Goal: Task Accomplishment & Management: Complete application form

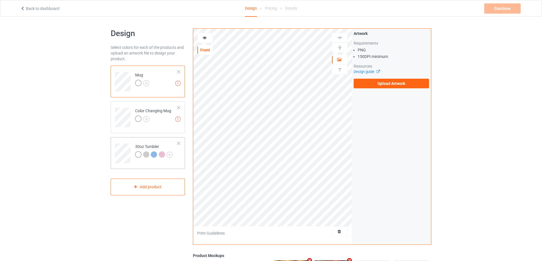
click at [125, 142] on td at bounding box center [123, 152] width 17 height 24
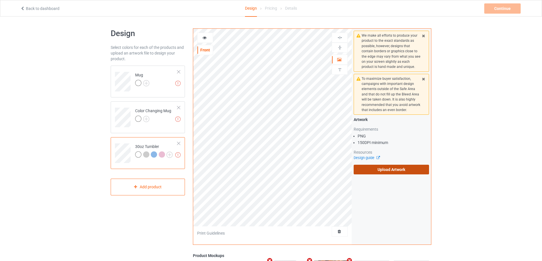
click at [377, 171] on label "Upload Artwork" at bounding box center [391, 170] width 75 height 10
click at [0, 0] on input "Upload Artwork" at bounding box center [0, 0] width 0 height 0
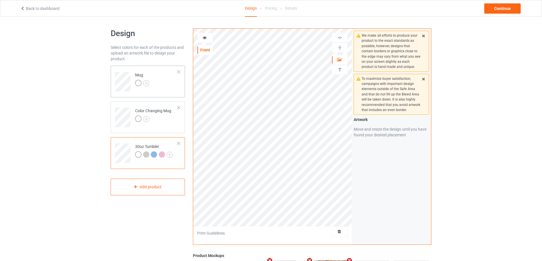
click at [167, 81] on td "Mug" at bounding box center [156, 80] width 49 height 24
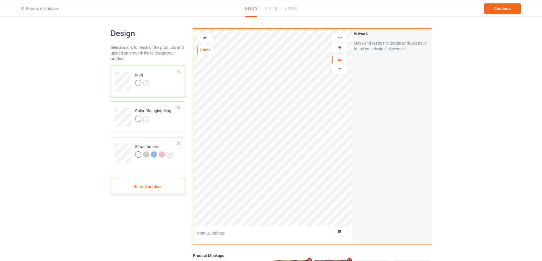
click at [340, 46] on img at bounding box center [339, 47] width 5 height 5
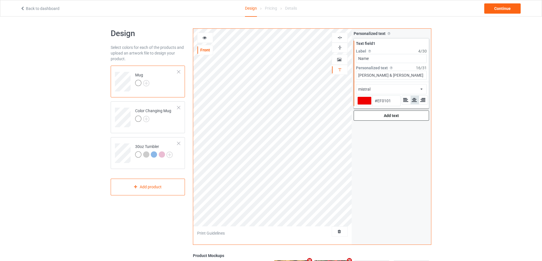
click at [379, 116] on div "Add text" at bounding box center [391, 116] width 75 height 10
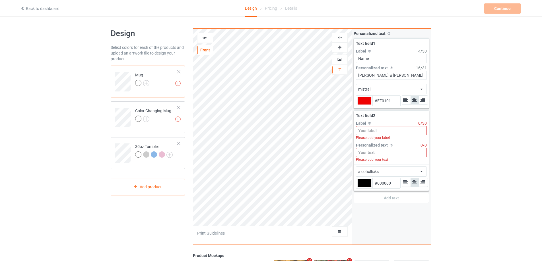
click at [378, 130] on input at bounding box center [391, 130] width 71 height 9
type input "#ef0101"
type input "Y"
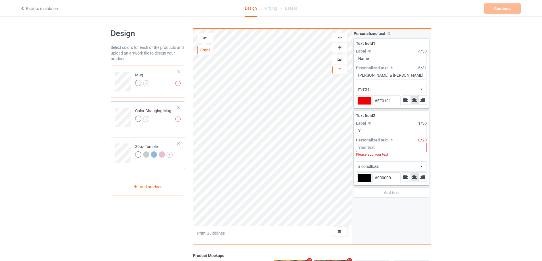
type input "#ef0101"
type input "Yea"
type input "#ef0101"
type input "Year"
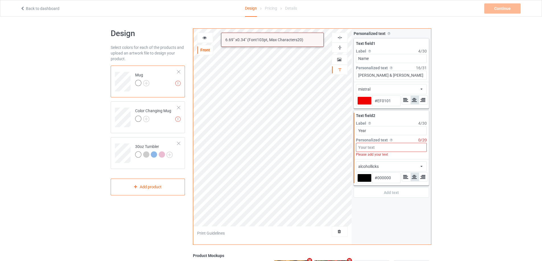
click at [377, 149] on input at bounding box center [391, 147] width 71 height 9
type input "#ef0101"
type input "S"
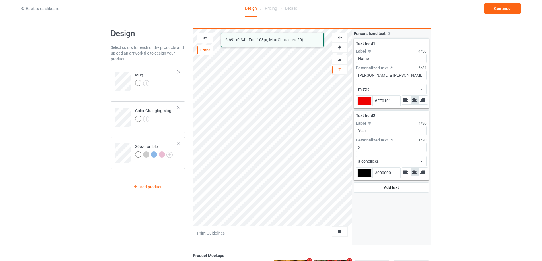
type input "#ef0101"
type input "Si"
type input "#ef0101"
type input "Sinc"
type input "#ef0101"
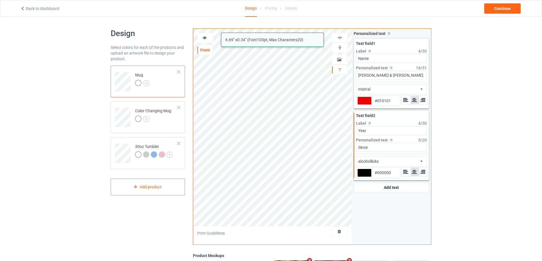
type input "Since"
type input "#ef0101"
type input "Since 1"
type input "#ef0101"
type input "Since 19"
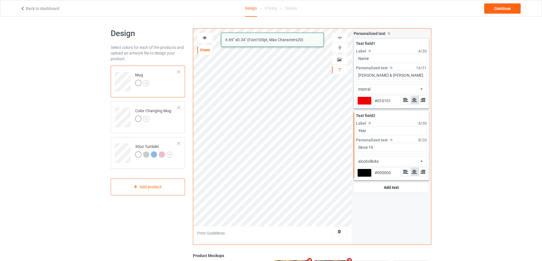
type input "#ef0101"
type input "Since 1989"
type input "#ef0101"
type input "Since 1989"
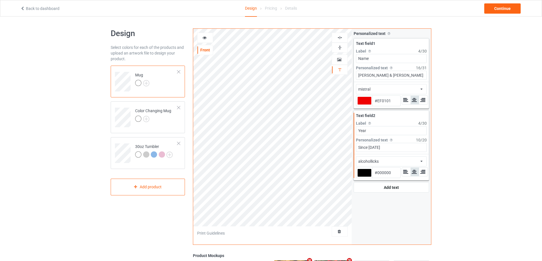
click at [414, 158] on div "alcohollicks african airstream aladdin alcohollicks aldo algerian almontesnow a…" at bounding box center [391, 161] width 71 height 10
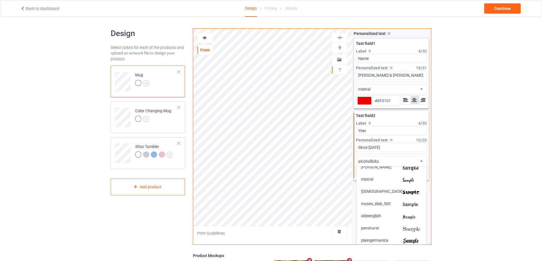
scroll to position [967, 0]
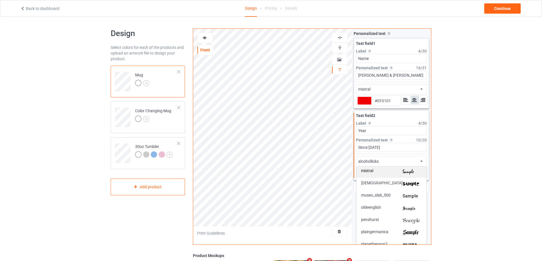
click at [403, 175] on div "mistral" at bounding box center [391, 172] width 70 height 12
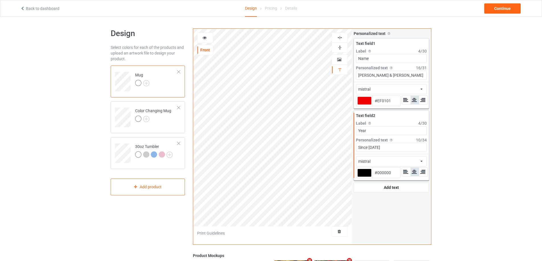
type input "#ef0101"
click at [364, 173] on div at bounding box center [364, 173] width 14 height 8
click at [364, 177] on input "#000000" at bounding box center [364, 181] width 14 height 8
type input "#ef0101"
type input "#c50202"
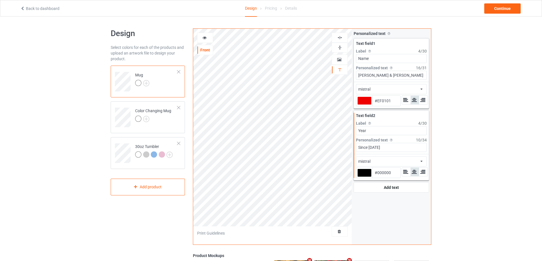
type input "#C50202"
type input "#ef0101"
type input "#c50202"
type input "#ef0101"
type input "#c50202"
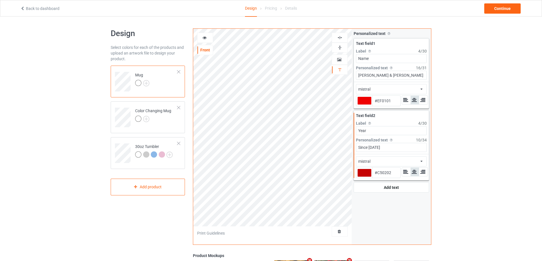
type input "#ef0101"
type input "#c50202"
type input "#ef0101"
type input "#c50202"
type input "#ef0101"
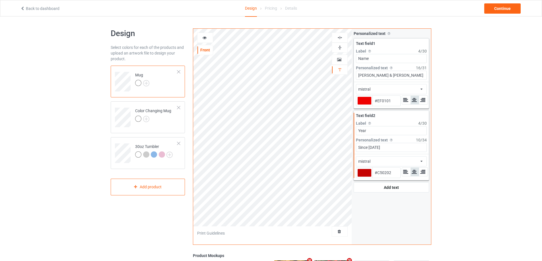
type input "#c50202"
type input "#ef0101"
type input "#c50202"
type input "#ef0101"
type input "#c50202"
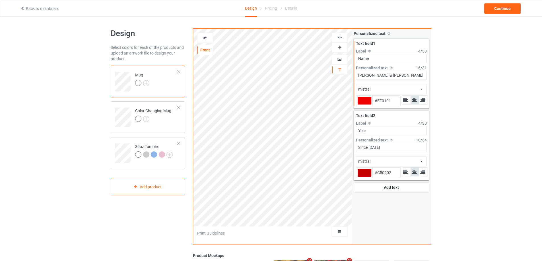
type input "#ef0101"
type input "#c50202"
type input "#ef0101"
type input "#c50202"
click at [366, 174] on div at bounding box center [364, 173] width 14 height 8
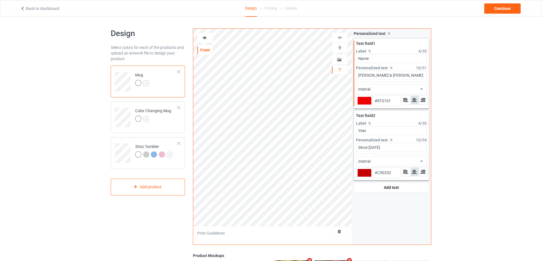
click at [366, 177] on input "#c50202" at bounding box center [364, 181] width 14 height 8
type input "#ef0101"
type input "#c50202"
click at [365, 98] on div at bounding box center [364, 101] width 14 height 8
click at [365, 105] on input "#ef0101" at bounding box center [364, 109] width 14 height 8
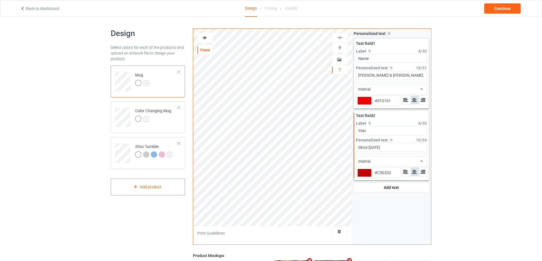
type input "#ef0101"
type input "#c50202"
click at [204, 36] on icon at bounding box center [204, 37] width 5 height 4
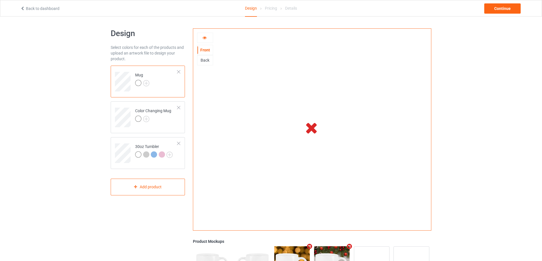
click at [206, 38] on icon at bounding box center [204, 37] width 5 height 4
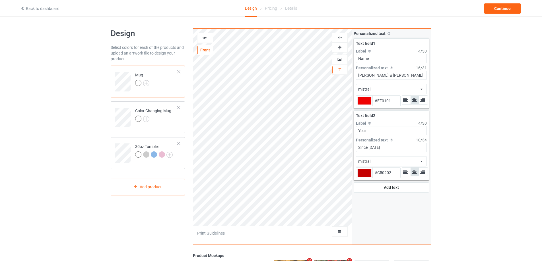
type input "#ef0101"
type input "#c50202"
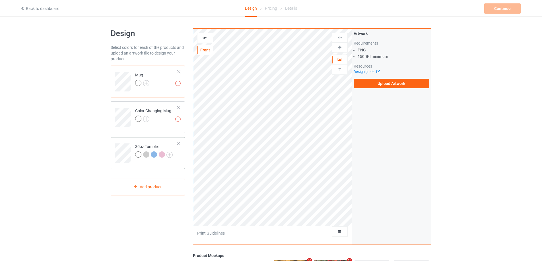
click at [131, 144] on td at bounding box center [123, 152] width 17 height 24
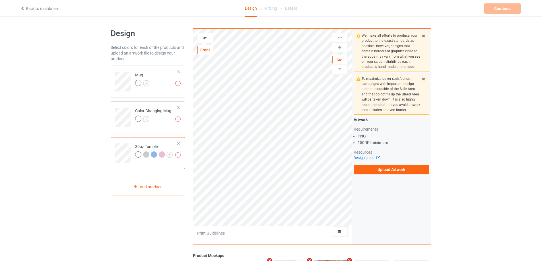
click at [167, 92] on div "Missing artworks Mug" at bounding box center [148, 82] width 74 height 32
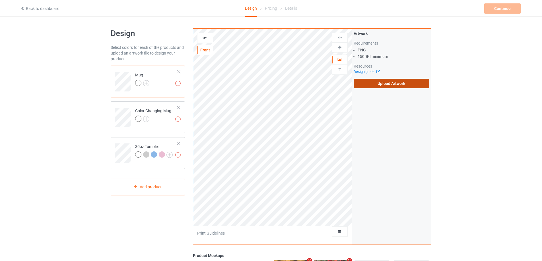
click at [387, 83] on label "Upload Artwork" at bounding box center [391, 84] width 75 height 10
click at [0, 0] on input "Upload Artwork" at bounding box center [0, 0] width 0 height 0
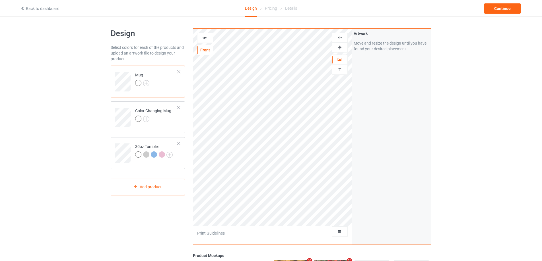
click at [339, 48] on img at bounding box center [339, 47] width 5 height 5
click at [179, 124] on td "Color Changing Mug" at bounding box center [156, 116] width 49 height 24
click at [166, 77] on td "Mug" at bounding box center [156, 80] width 49 height 24
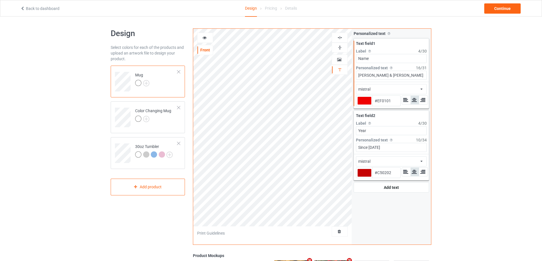
type input "#ef0101"
type input "#c50202"
type input "#ef0101"
type input "#c50202"
click at [362, 173] on div at bounding box center [364, 173] width 14 height 8
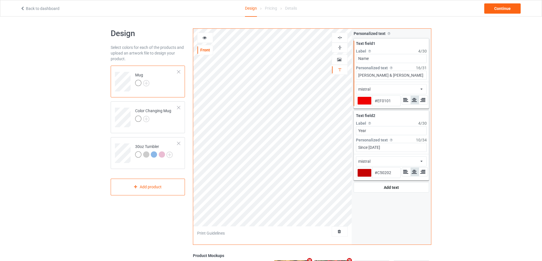
click at [362, 177] on input "#c50202" at bounding box center [364, 181] width 14 height 8
type input "#ef0101"
type input "#c50202"
type input "#ef0101"
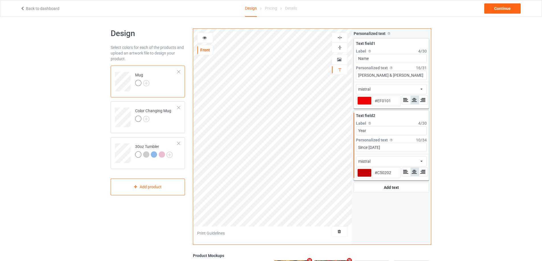
type input "#EF0101"
type input "#ef0101"
click at [204, 35] on div at bounding box center [205, 38] width 16 height 10
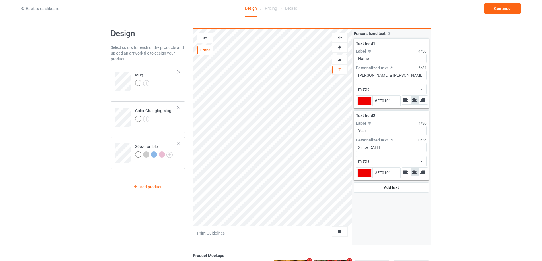
click at [211, 38] on div at bounding box center [204, 38] width 15 height 6
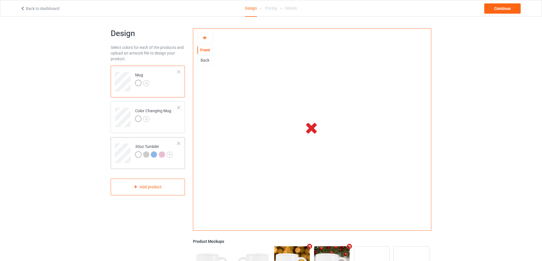
click at [127, 143] on td at bounding box center [123, 152] width 17 height 24
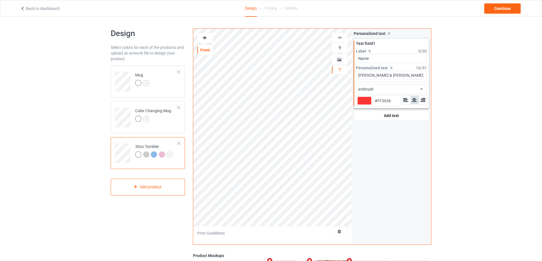
type input "#ff3636"
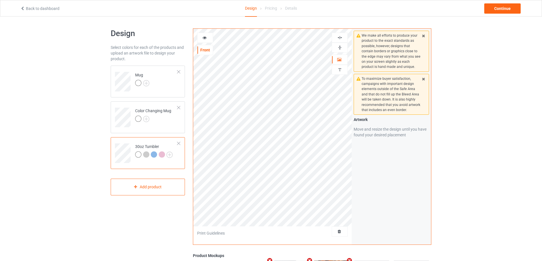
click at [206, 38] on icon at bounding box center [204, 37] width 5 height 4
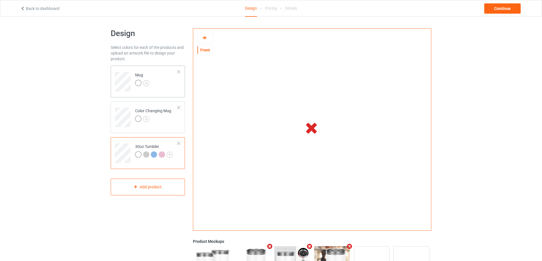
click at [171, 78] on td "Mug" at bounding box center [156, 80] width 49 height 24
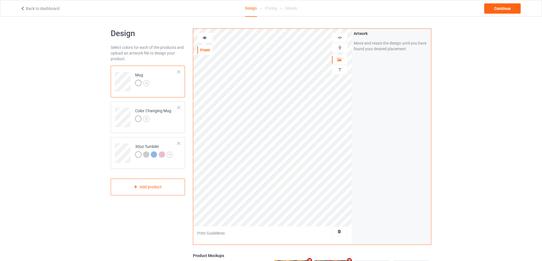
click at [234, 45] on div "Front Artwork Personalized text" at bounding box center [272, 128] width 159 height 198
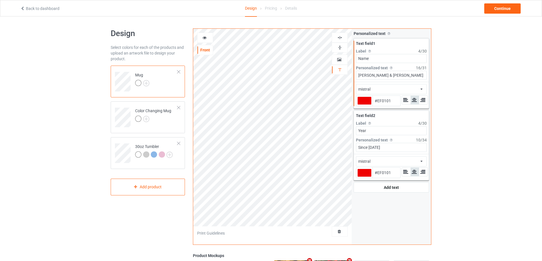
type input "#ef0101"
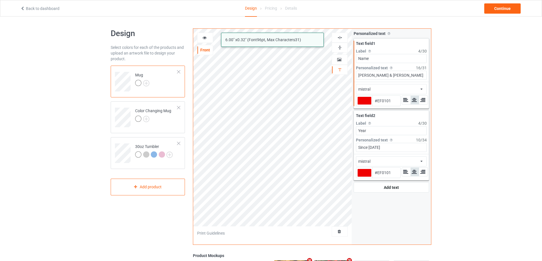
type input "#ef0101"
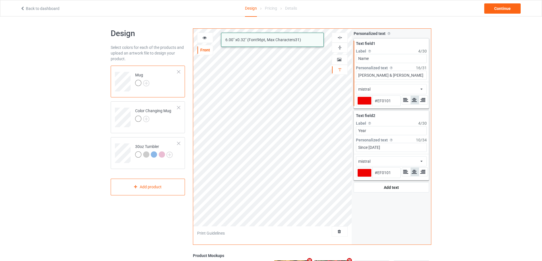
type input "#ef0101"
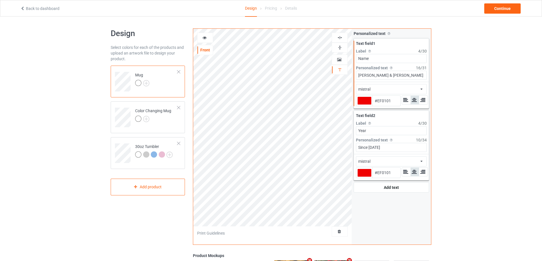
type input "#ef0101"
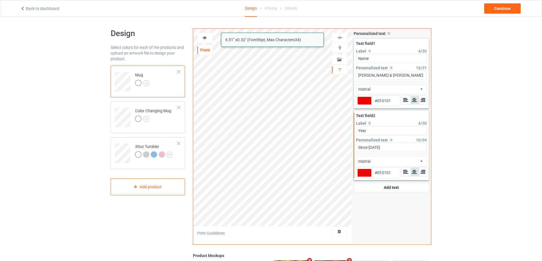
type input "#ef0101"
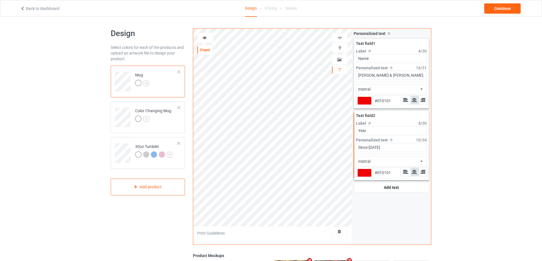
type input "#ef0101"
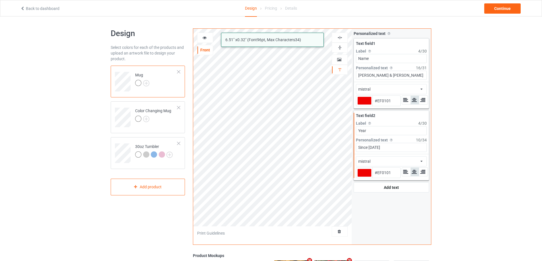
type input "#ef0101"
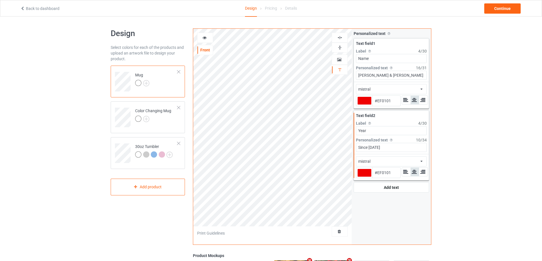
type input "#ef0101"
click at [204, 37] on icon at bounding box center [204, 37] width 5 height 4
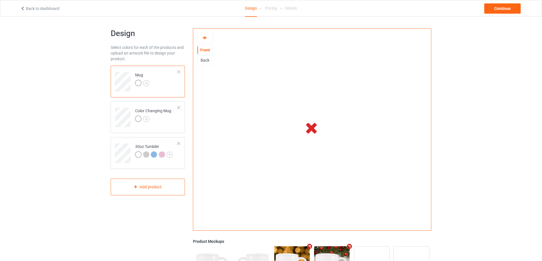
click at [203, 37] on icon at bounding box center [204, 37] width 5 height 4
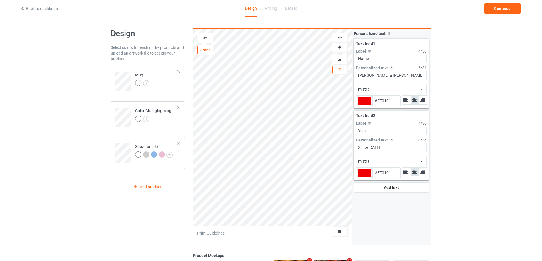
click at [202, 38] on icon at bounding box center [204, 37] width 5 height 4
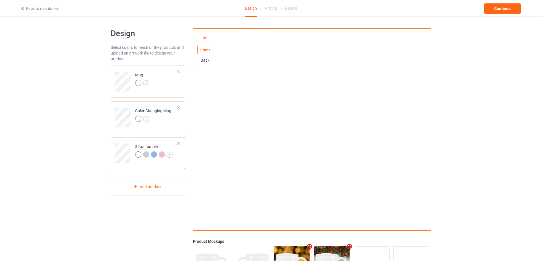
click at [122, 141] on td at bounding box center [123, 152] width 17 height 24
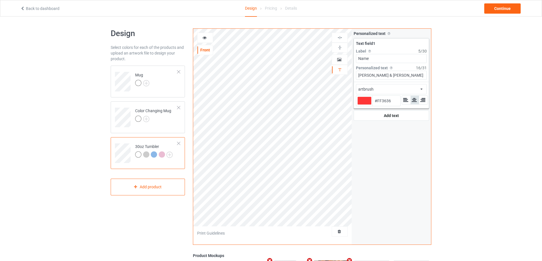
type input "#ff3636"
click at [365, 102] on div at bounding box center [364, 101] width 14 height 8
click at [365, 105] on input "#ff3636" at bounding box center [364, 109] width 14 height 8
type input "#c50202"
type input "#C50202"
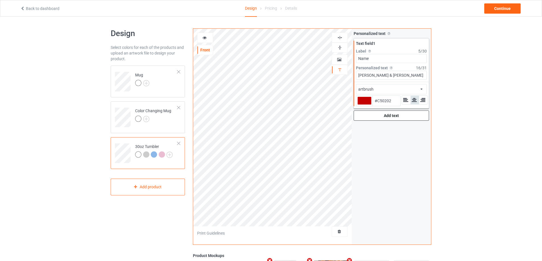
click at [382, 119] on div "Add text" at bounding box center [391, 116] width 75 height 10
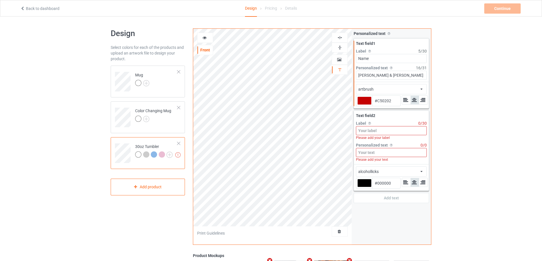
click at [379, 132] on input at bounding box center [391, 130] width 71 height 9
type input "#c50202"
type input "Ye"
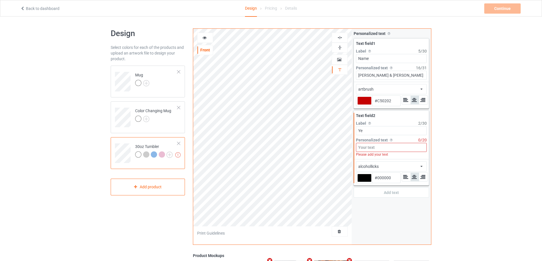
type input "#c50202"
type input "Yea"
type input "#c50202"
type input "Year"
click at [379, 147] on input at bounding box center [391, 147] width 71 height 9
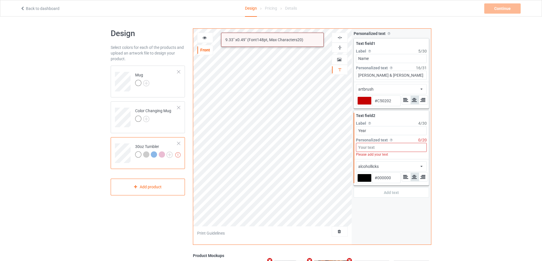
type input "#c50202"
type input "S"
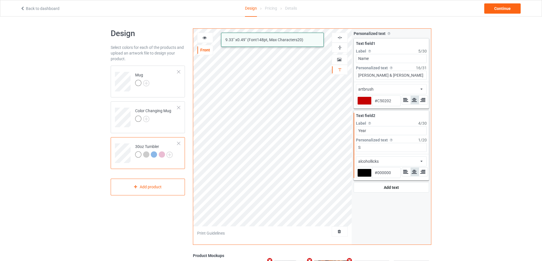
type input "#c50202"
type input "Si"
type input "#c50202"
type input "Sin"
type input "#c50202"
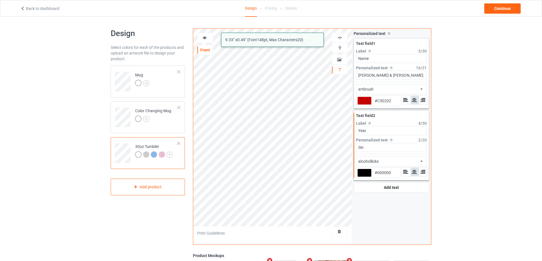
type input "Sinc"
type input "#c50202"
type input "Since"
type input "#c50202"
type input "Since"
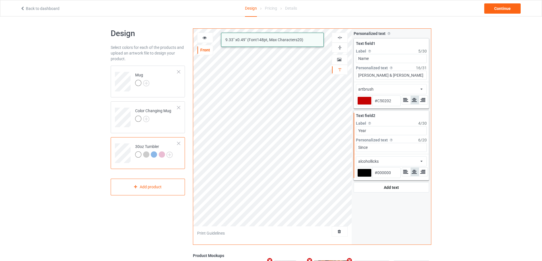
type input "#c50202"
type input "Since 1"
type input "#c50202"
type input "Since 19"
type input "#c50202"
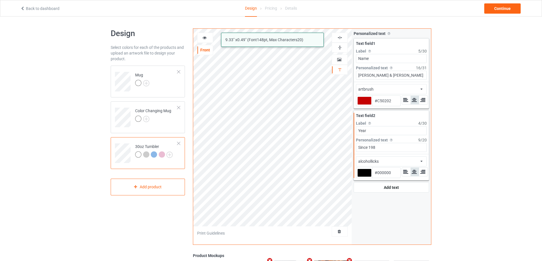
type input "Since 1989"
type input "#c50202"
type input "Since 1989"
click at [366, 171] on div at bounding box center [364, 173] width 14 height 8
click at [366, 177] on input "#000000" at bounding box center [364, 181] width 14 height 8
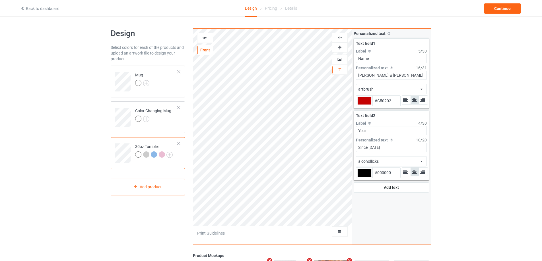
type input "#c50202"
type input "#C50202"
type input "#c50202"
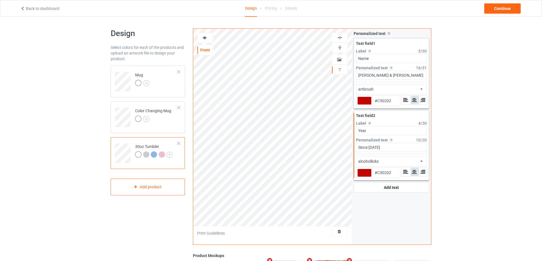
type input "#c50202"
click at [413, 163] on div "alcohollicks african airstream aladdin alcohollicks aldo algerian almontesnow a…" at bounding box center [391, 161] width 71 height 10
type input "#c50202"
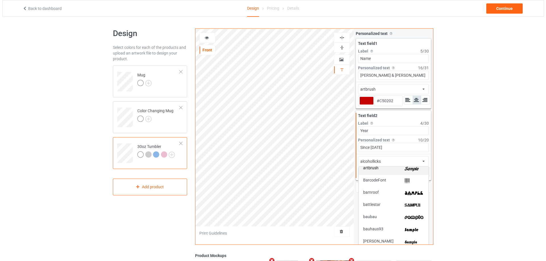
scroll to position [85, 0]
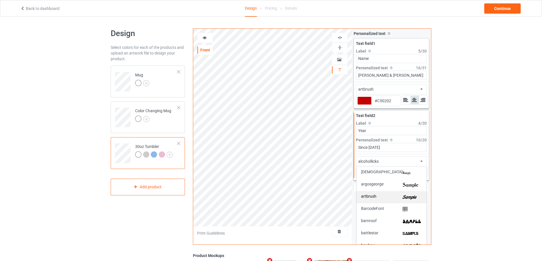
click at [412, 197] on img at bounding box center [412, 198] width 19 height 6
type input "#c50202"
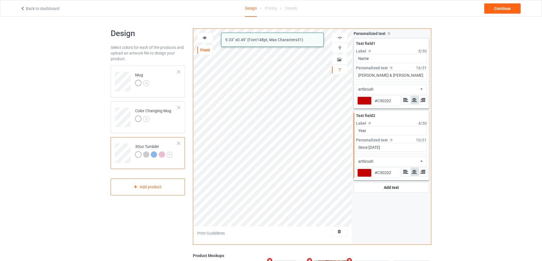
type input "#c50202"
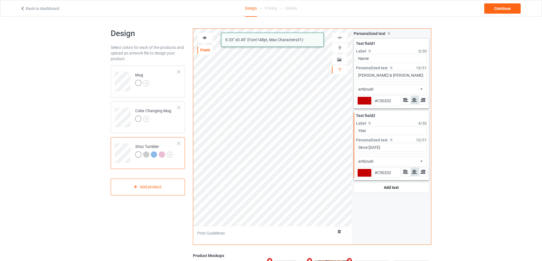
type input "#c50202"
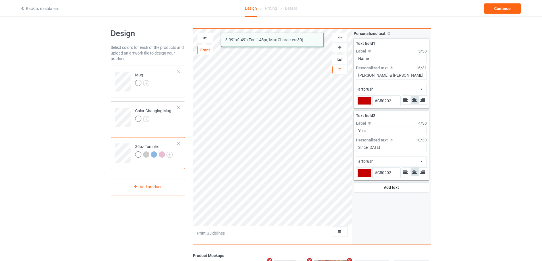
type input "#c50202"
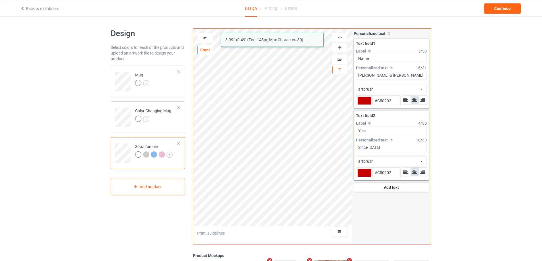
type input "#c50202"
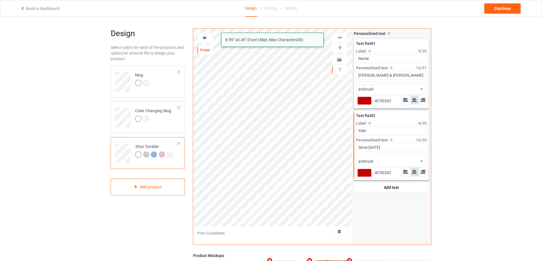
type input "#c50202"
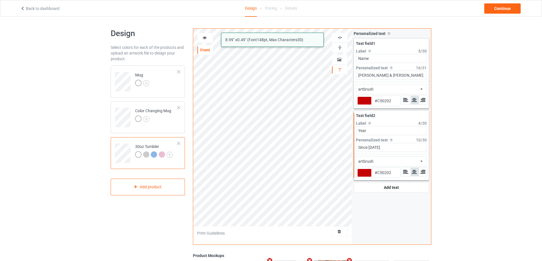
type input "#c50202"
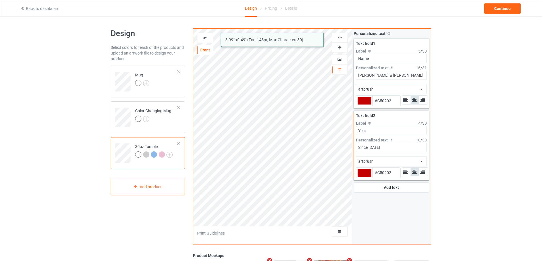
type input "#c50202"
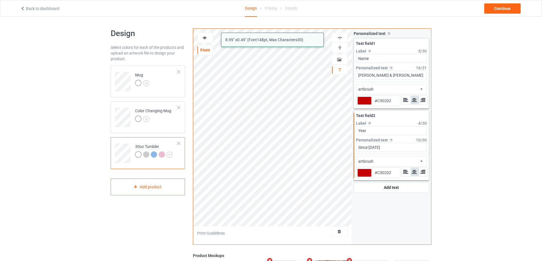
type input "#c50202"
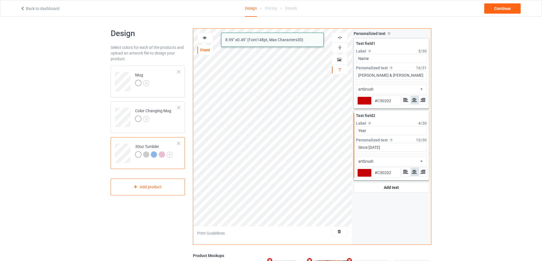
type input "#c50202"
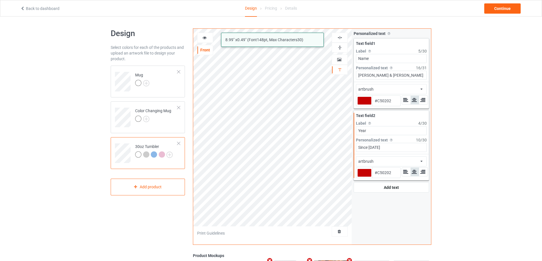
type input "#c50202"
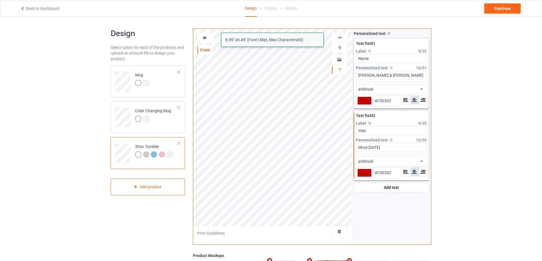
type input "#c50202"
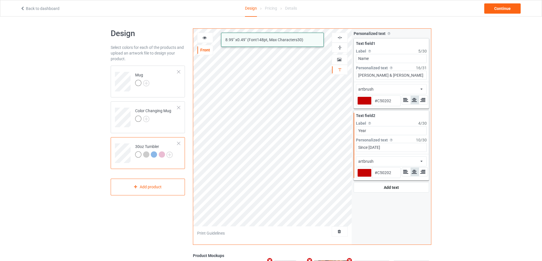
type input "#c50202"
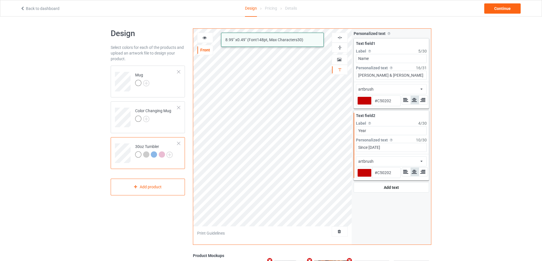
type input "#c50202"
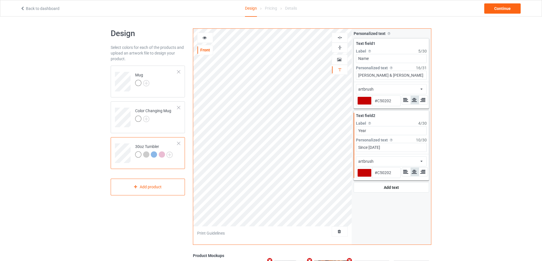
type input "#c50202"
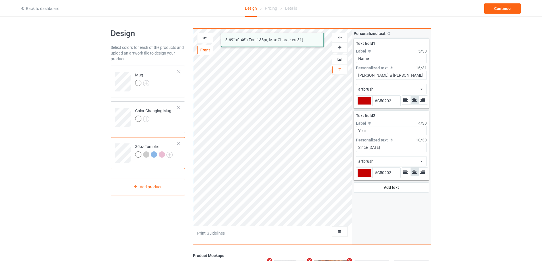
type input "#c50202"
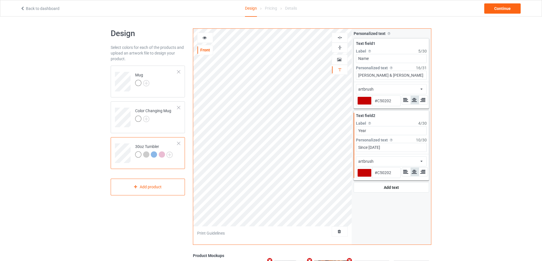
click at [205, 39] on icon at bounding box center [204, 37] width 5 height 4
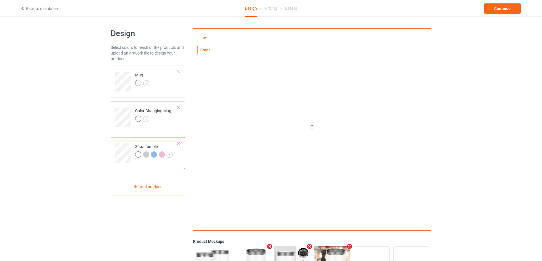
click at [164, 83] on td "Mug" at bounding box center [156, 80] width 49 height 24
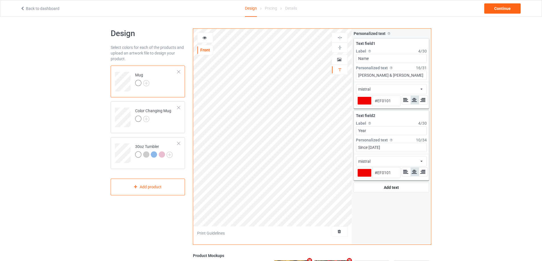
click at [203, 37] on icon at bounding box center [204, 37] width 5 height 4
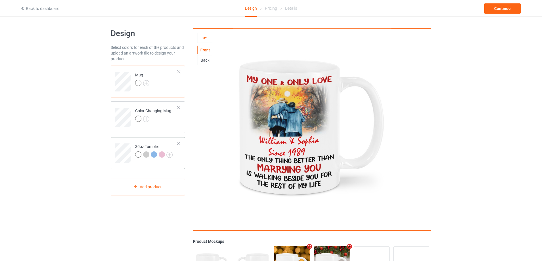
click at [125, 141] on td at bounding box center [123, 152] width 17 height 24
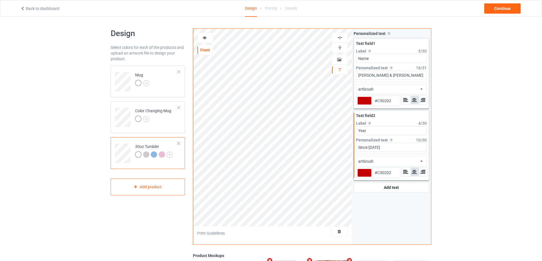
click at [204, 38] on icon at bounding box center [204, 37] width 5 height 4
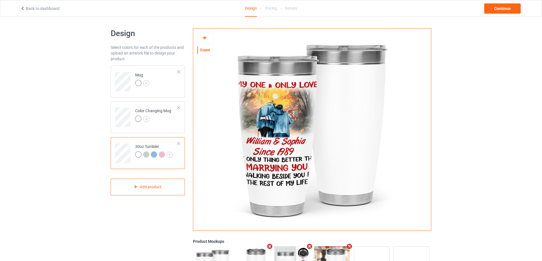
click at [208, 39] on div at bounding box center [204, 38] width 15 height 6
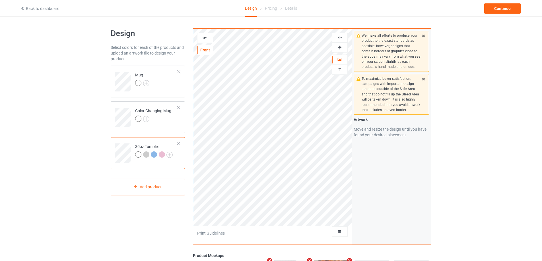
click at [204, 38] on icon at bounding box center [204, 37] width 5 height 4
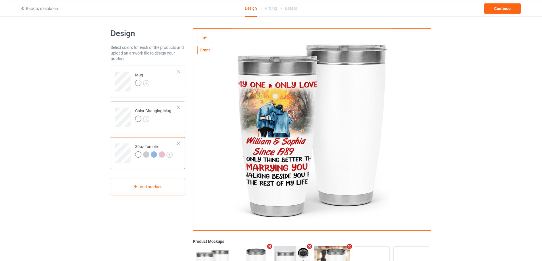
click at [270, 106] on img at bounding box center [312, 128] width 158 height 198
click at [203, 38] on icon at bounding box center [204, 37] width 5 height 4
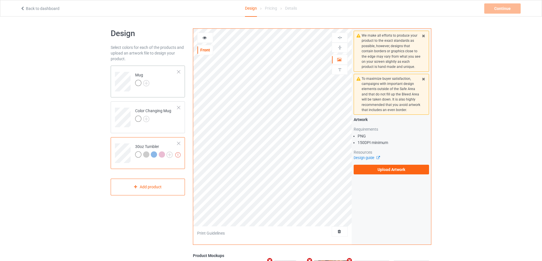
click at [172, 88] on td "Mug" at bounding box center [156, 80] width 49 height 24
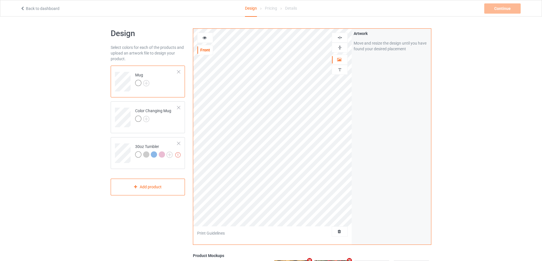
click at [205, 38] on icon at bounding box center [204, 37] width 5 height 4
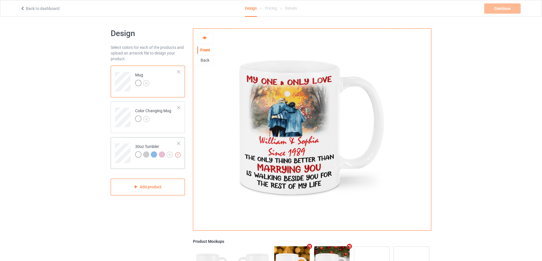
click at [134, 143] on td "Missing artworks 30oz Tumbler" at bounding box center [156, 152] width 49 height 24
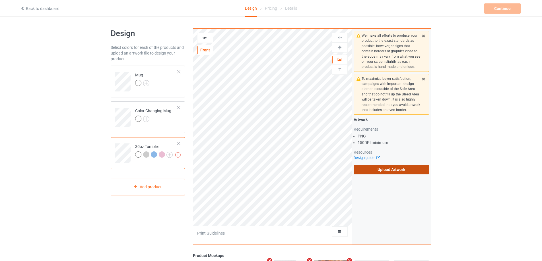
click at [367, 167] on label "Upload Artwork" at bounding box center [391, 170] width 75 height 10
click at [0, 0] on input "Upload Artwork" at bounding box center [0, 0] width 0 height 0
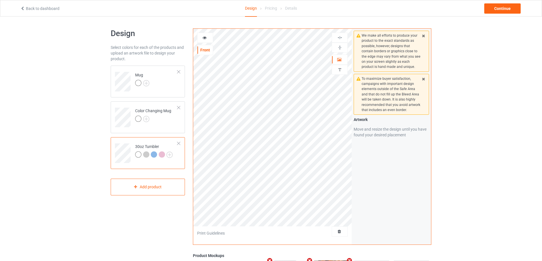
click at [207, 39] on div at bounding box center [204, 38] width 15 height 6
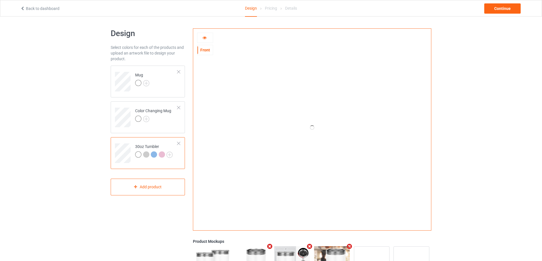
click at [203, 37] on icon at bounding box center [204, 37] width 5 height 4
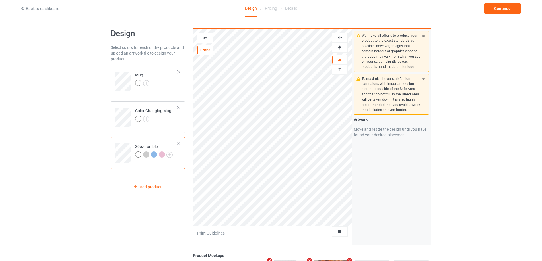
click at [207, 37] on div at bounding box center [204, 38] width 15 height 6
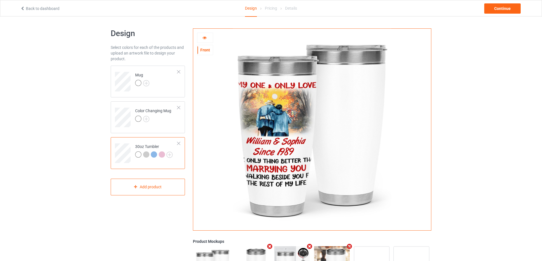
click at [202, 36] on icon at bounding box center [204, 37] width 5 height 4
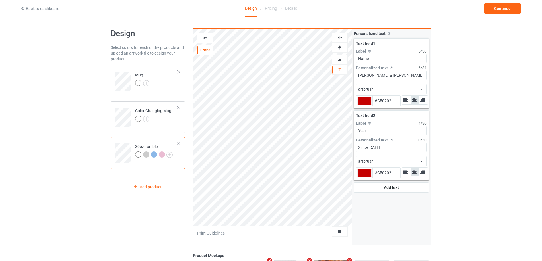
click at [203, 37] on icon at bounding box center [204, 37] width 5 height 4
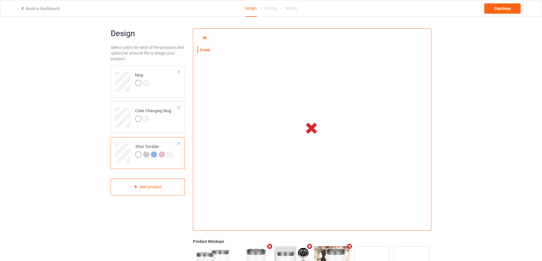
click at [204, 36] on icon at bounding box center [204, 37] width 5 height 4
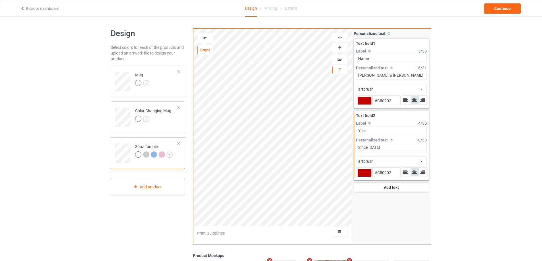
click at [204, 37] on icon at bounding box center [204, 37] width 5 height 4
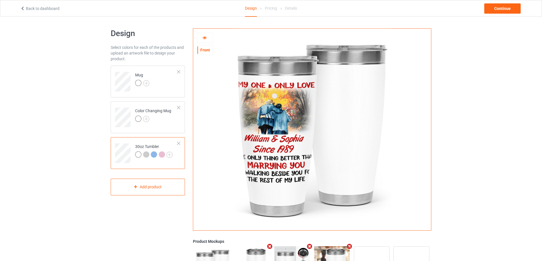
click at [206, 37] on icon at bounding box center [204, 37] width 5 height 4
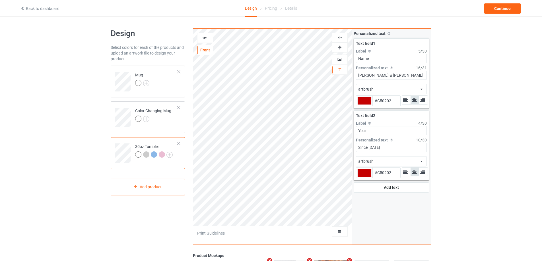
click at [206, 39] on icon at bounding box center [204, 37] width 5 height 4
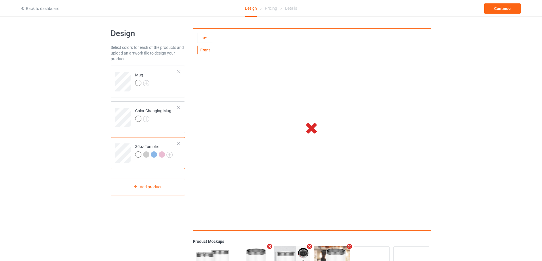
click at [204, 36] on icon at bounding box center [204, 37] width 5 height 4
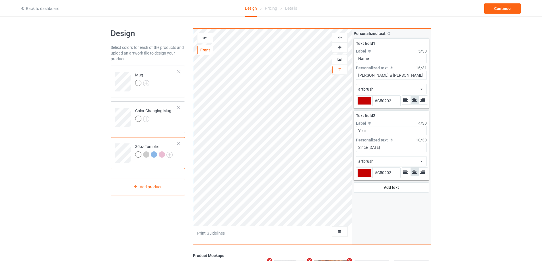
click at [204, 36] on icon at bounding box center [204, 37] width 5 height 4
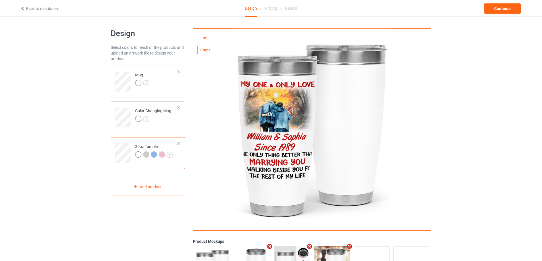
click at [202, 36] on icon at bounding box center [204, 37] width 5 height 4
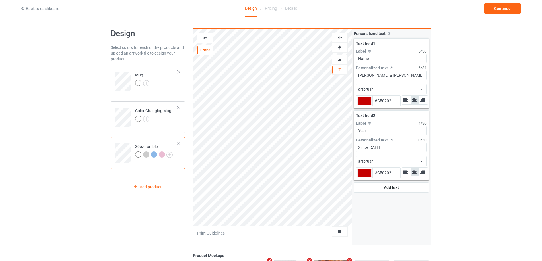
click at [205, 38] on icon at bounding box center [204, 37] width 5 height 4
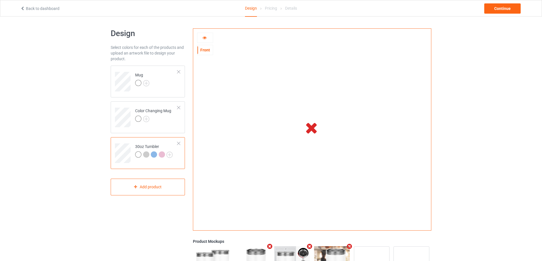
click at [205, 39] on icon at bounding box center [204, 37] width 5 height 4
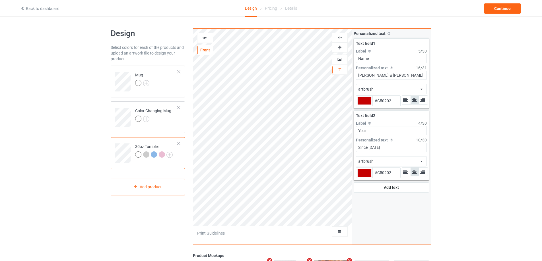
click at [205, 39] on icon at bounding box center [204, 37] width 5 height 4
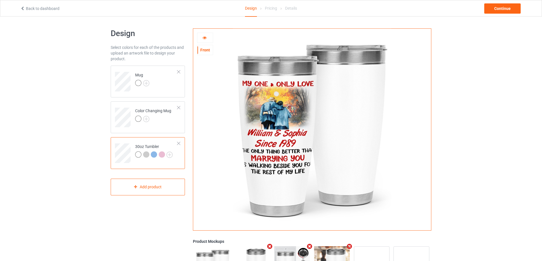
click at [206, 39] on icon at bounding box center [204, 37] width 5 height 4
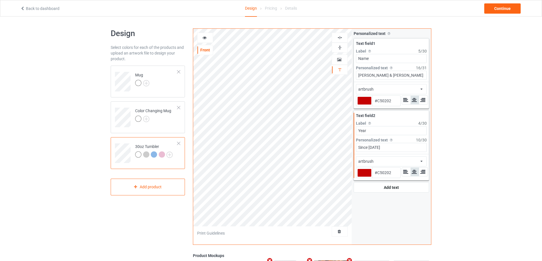
click at [203, 37] on icon at bounding box center [204, 37] width 5 height 4
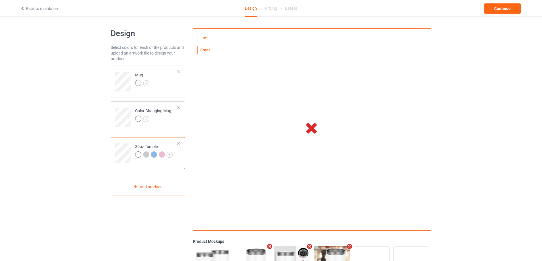
click at [207, 38] on div at bounding box center [204, 38] width 15 height 6
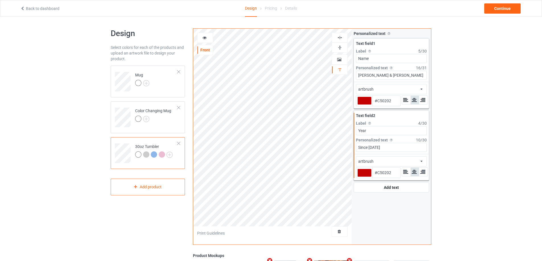
click at [207, 38] on div at bounding box center [204, 38] width 15 height 6
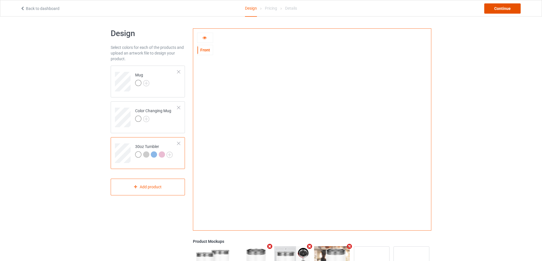
click at [507, 11] on div "Continue" at bounding box center [502, 8] width 36 height 10
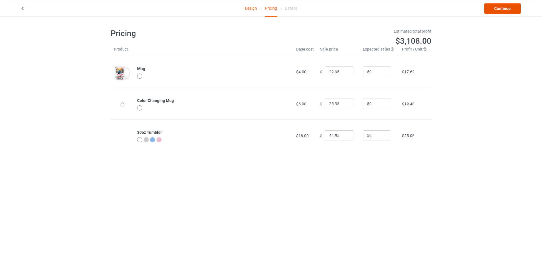
click at [507, 11] on link "Continue" at bounding box center [502, 8] width 36 height 10
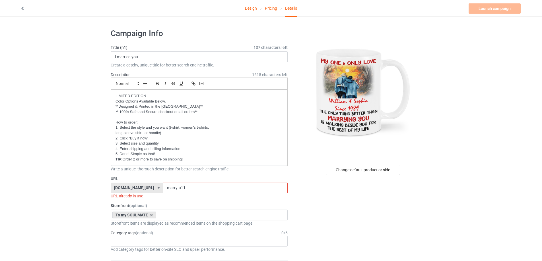
drag, startPoint x: 181, startPoint y: 188, endPoint x: 173, endPoint y: 186, distance: 8.0
click at [173, 186] on input "marry-u11" at bounding box center [225, 188] width 125 height 11
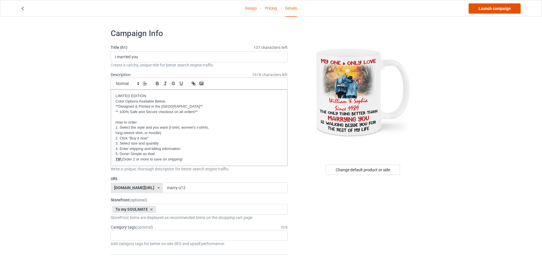
click at [508, 10] on link "Launch campaign" at bounding box center [495, 8] width 52 height 10
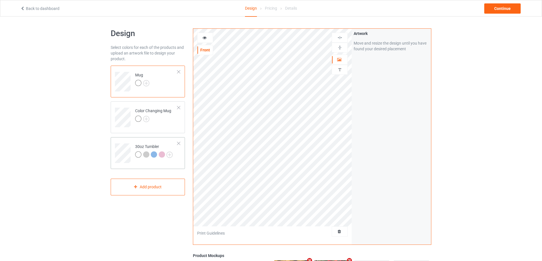
click at [133, 141] on td "30oz Tumbler" at bounding box center [156, 152] width 49 height 24
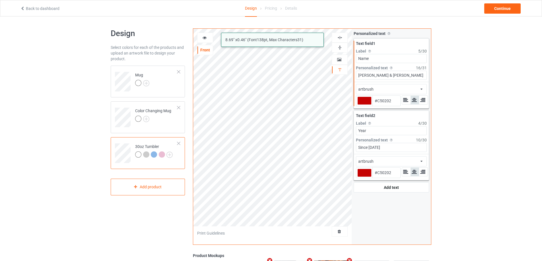
type input "#c50202"
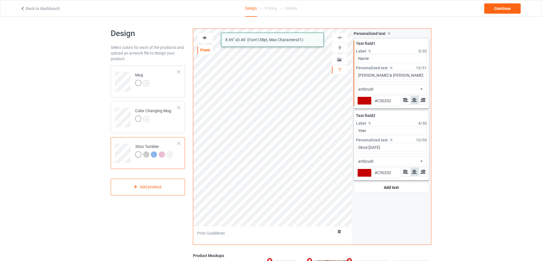
type input "#c50202"
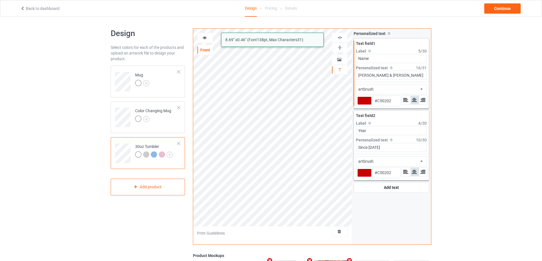
type input "#c50202"
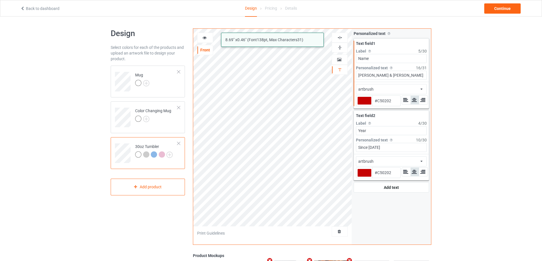
type input "#c50202"
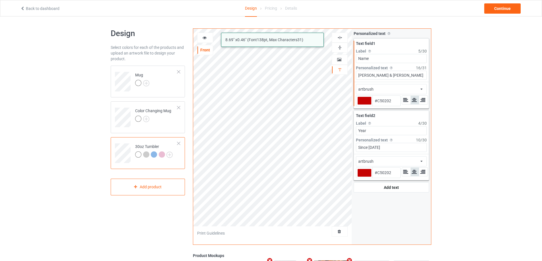
type input "#c50202"
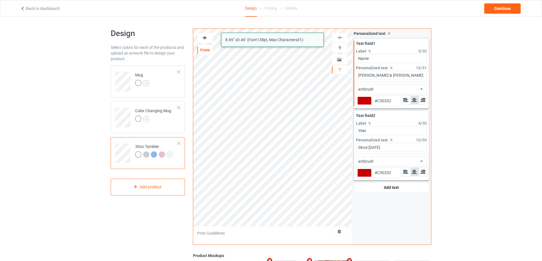
type input "#c50202"
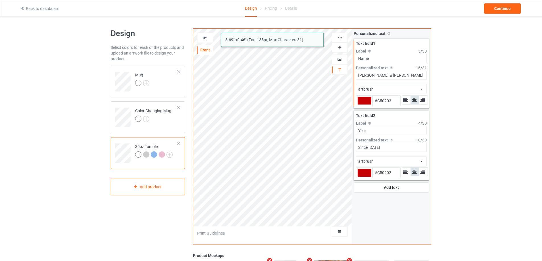
type input "#c50202"
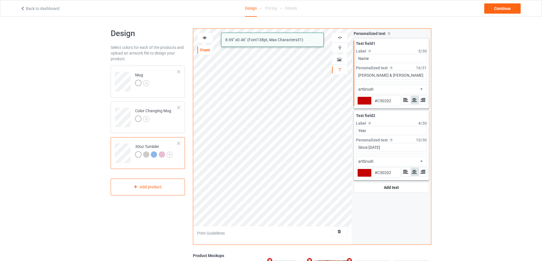
type input "#c50202"
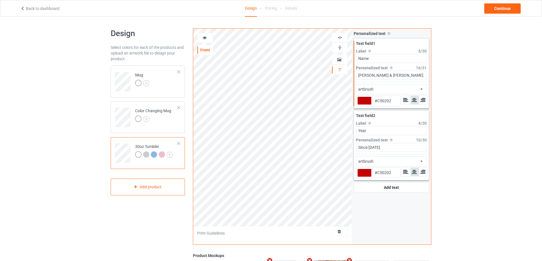
type input "#c50202"
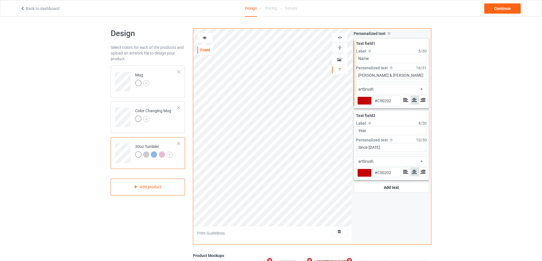
type input "#c50202"
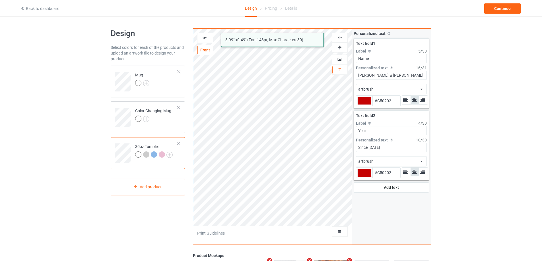
type input "#c50202"
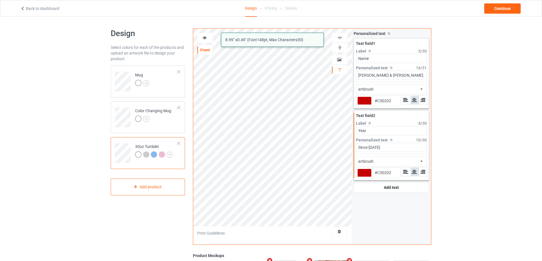
type input "#c50202"
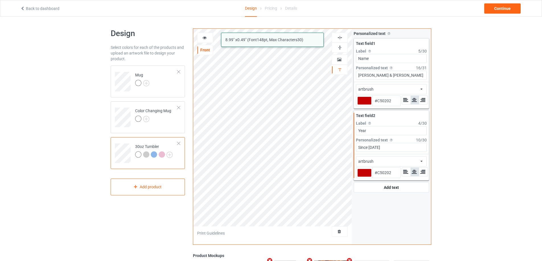
type input "#c50202"
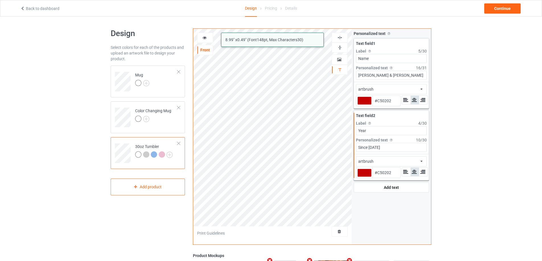
type input "#c50202"
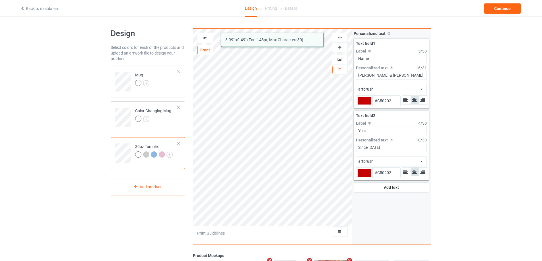
type input "#c50202"
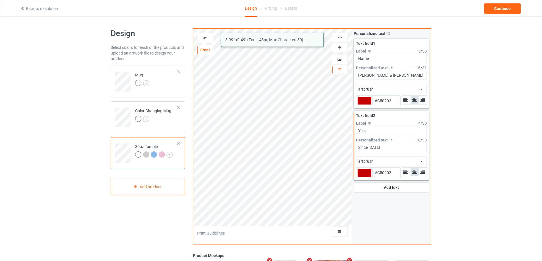
type input "#c50202"
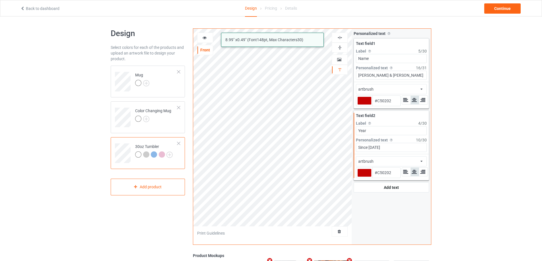
type input "#c50202"
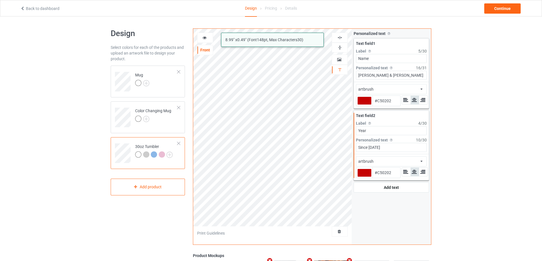
type input "#c50202"
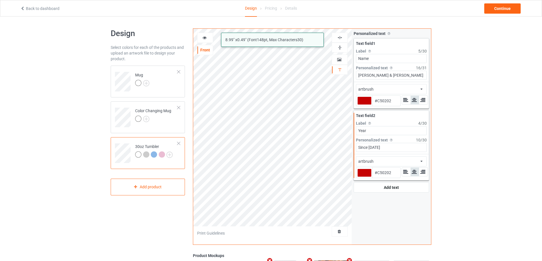
type input "#c50202"
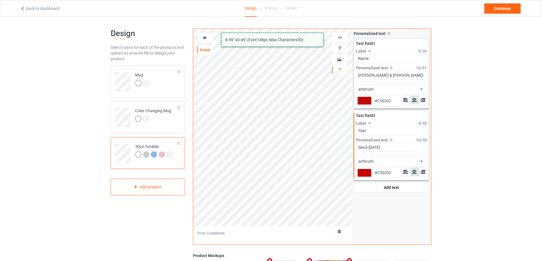
type input "#c50202"
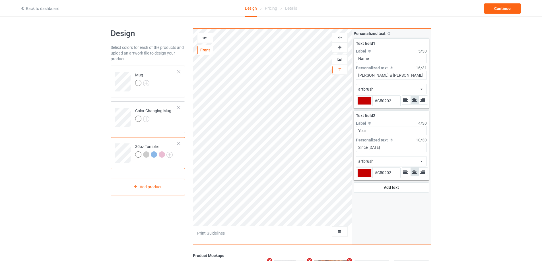
type input "#c50202"
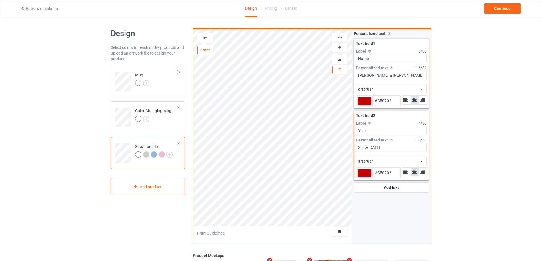
type input "#c50202"
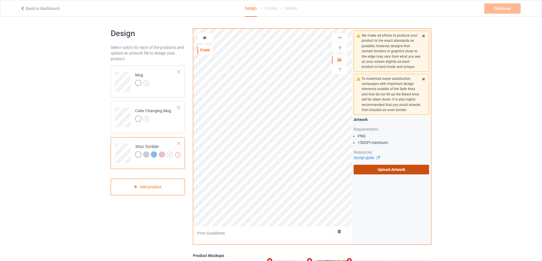
click at [386, 170] on label "Upload Artwork" at bounding box center [391, 170] width 75 height 10
click at [0, 0] on input "Upload Artwork" at bounding box center [0, 0] width 0 height 0
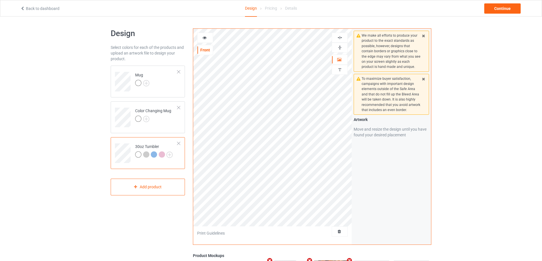
click at [203, 38] on icon at bounding box center [204, 37] width 5 height 4
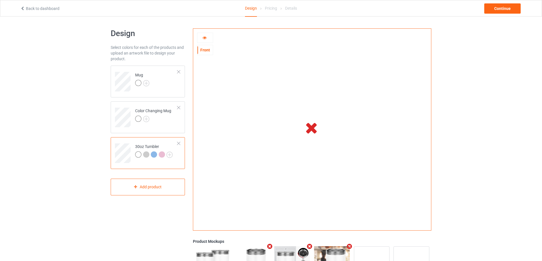
click at [205, 39] on icon at bounding box center [204, 37] width 5 height 4
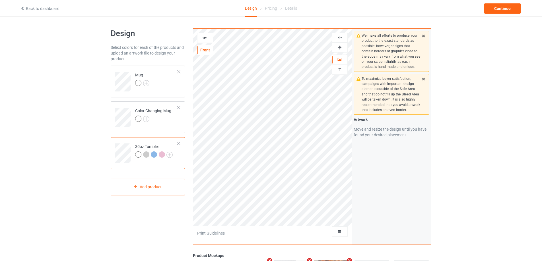
click at [205, 39] on icon at bounding box center [204, 37] width 5 height 4
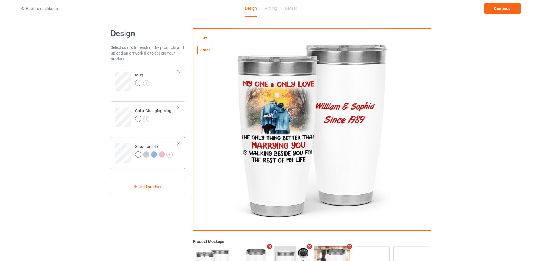
click at [205, 37] on icon at bounding box center [204, 37] width 5 height 4
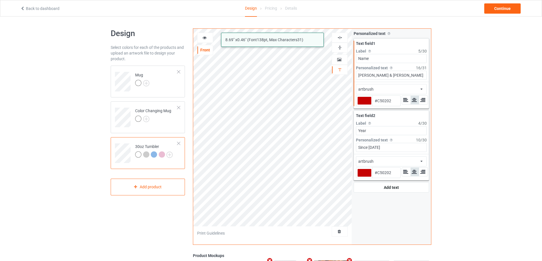
type input "#c50202"
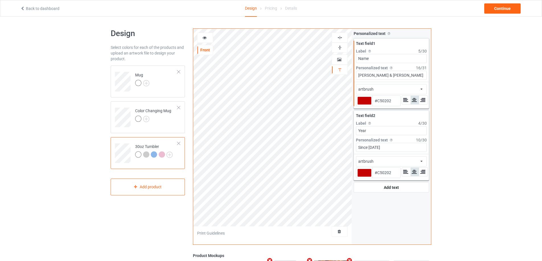
type input "#c50202"
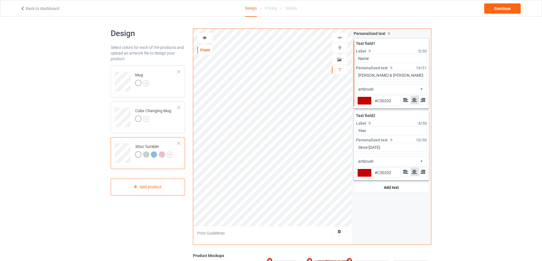
type input "#c50202"
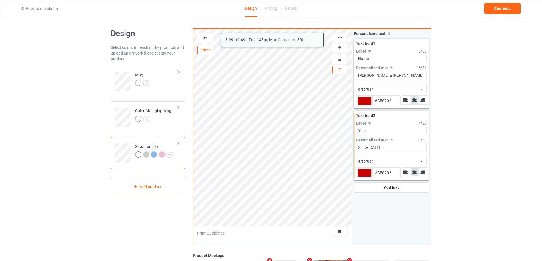
type input "#c50202"
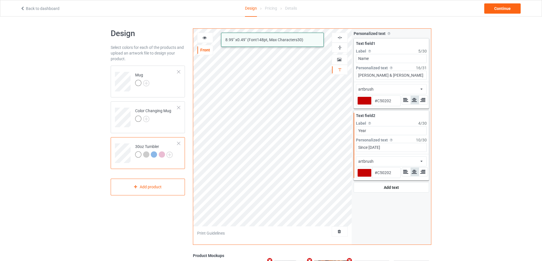
type input "#c50202"
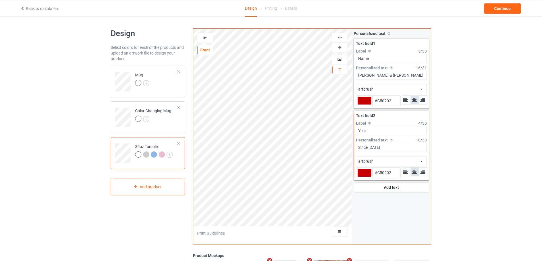
type input "#c50202"
click at [203, 35] on icon at bounding box center [204, 37] width 5 height 4
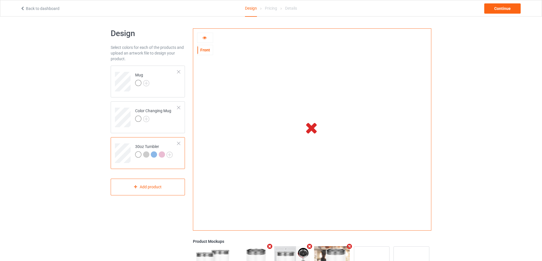
click at [206, 38] on icon at bounding box center [204, 37] width 5 height 4
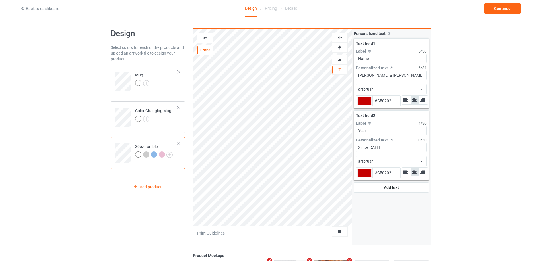
click at [205, 38] on icon at bounding box center [204, 37] width 5 height 4
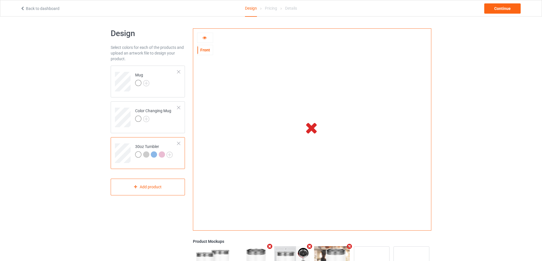
click at [207, 38] on div at bounding box center [204, 38] width 15 height 6
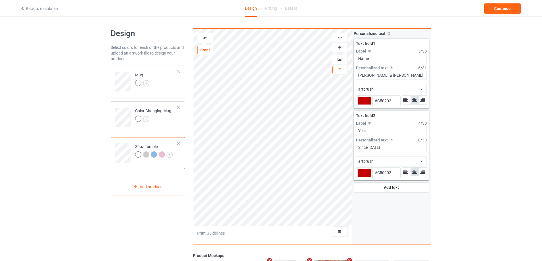
click at [202, 38] on icon at bounding box center [204, 37] width 5 height 4
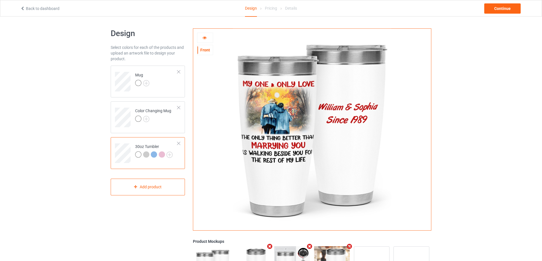
click at [203, 38] on icon at bounding box center [204, 37] width 5 height 4
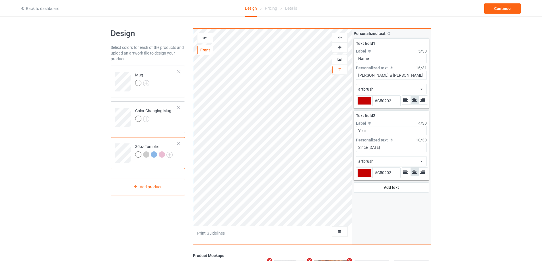
type input "#c50202"
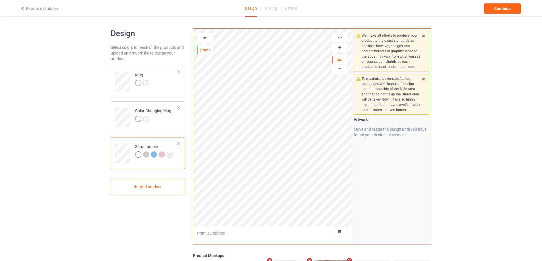
click at [203, 37] on icon at bounding box center [204, 37] width 5 height 4
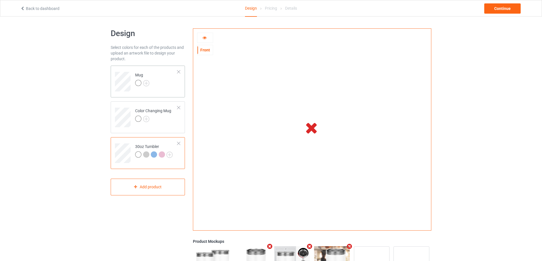
click at [160, 87] on td "Mug" at bounding box center [156, 80] width 49 height 24
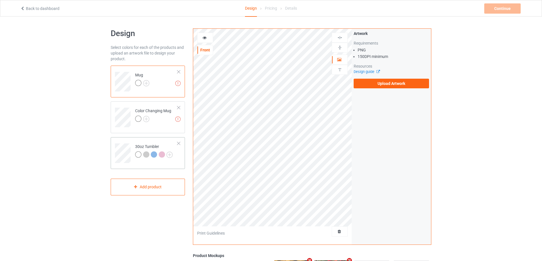
click at [158, 146] on div "30oz Tumbler" at bounding box center [154, 151] width 38 height 14
click at [129, 140] on td at bounding box center [123, 152] width 17 height 24
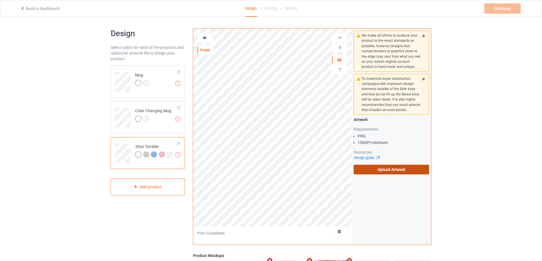
click at [380, 170] on label "Upload Artwork" at bounding box center [391, 170] width 75 height 10
click at [0, 0] on input "Upload Artwork" at bounding box center [0, 0] width 0 height 0
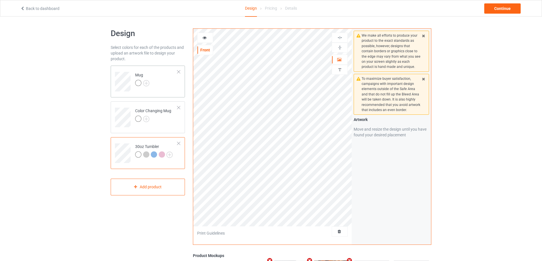
click at [168, 85] on td "Mug" at bounding box center [156, 80] width 49 height 24
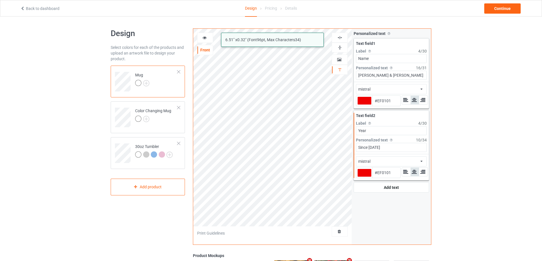
type input "#ef0101"
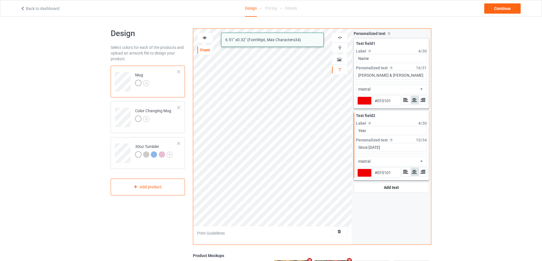
type input "#ef0101"
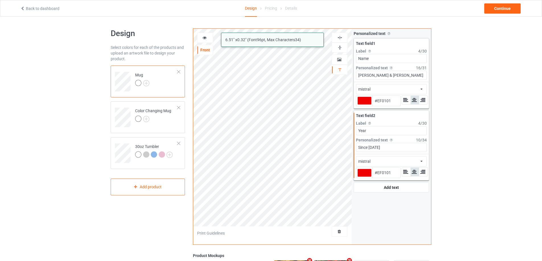
type input "#ef0101"
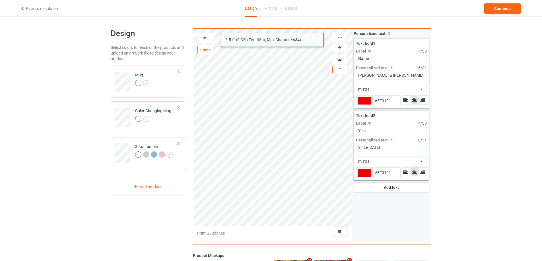
type input "#ef0101"
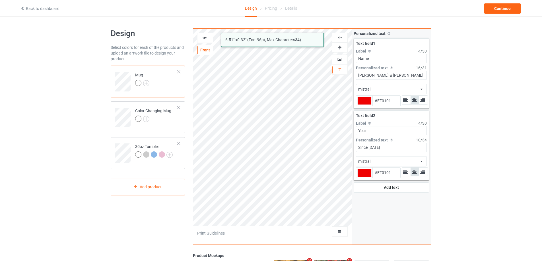
type input "#ef0101"
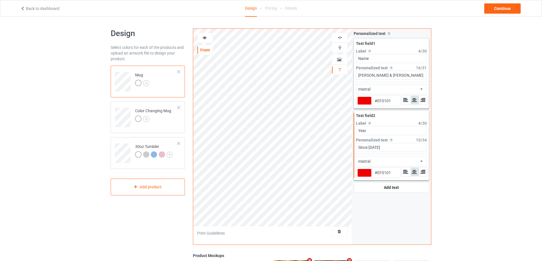
type input "#ef0101"
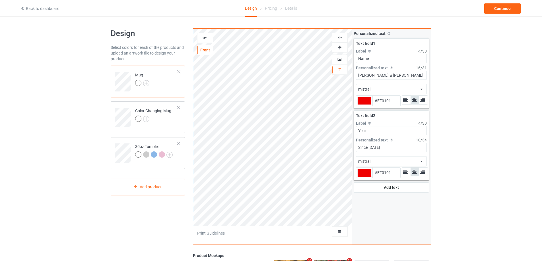
type input "#ef0101"
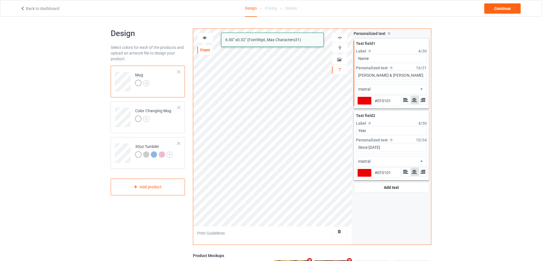
type input "#ef0101"
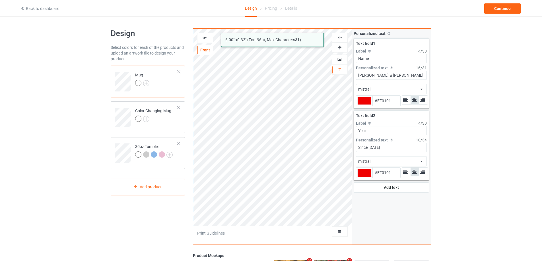
type input "#ef0101"
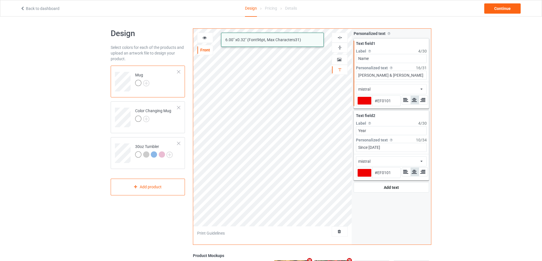
type input "#ef0101"
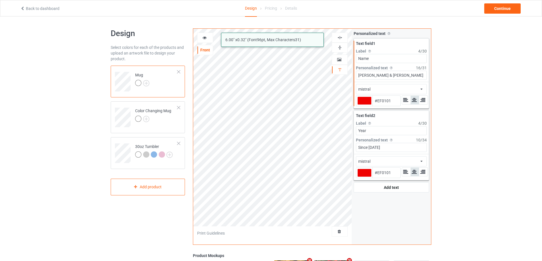
type input "#ef0101"
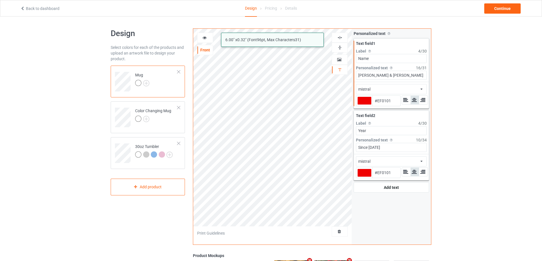
type input "#ef0101"
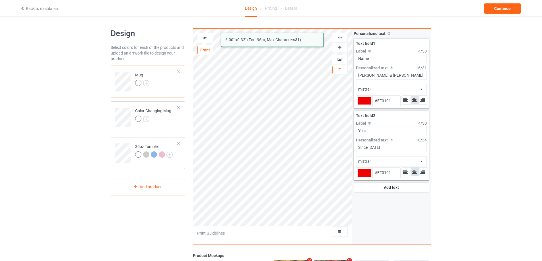
type input "#ef0101"
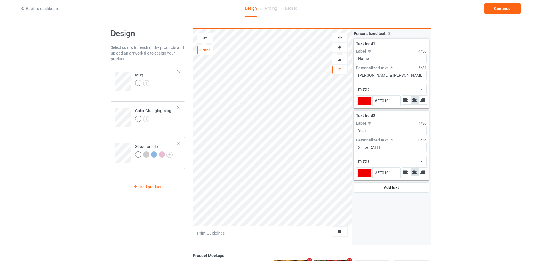
type input "#ef0101"
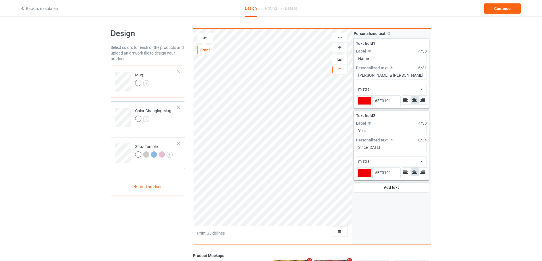
type input "#ef0101"
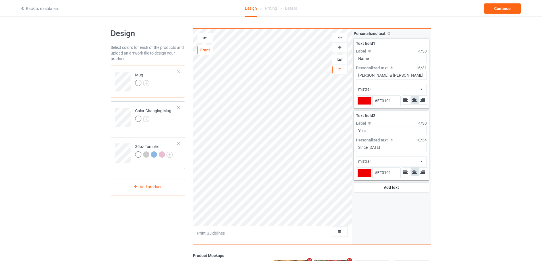
type input "#ef0101"
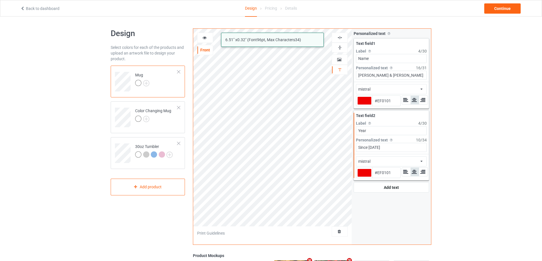
type input "#ef0101"
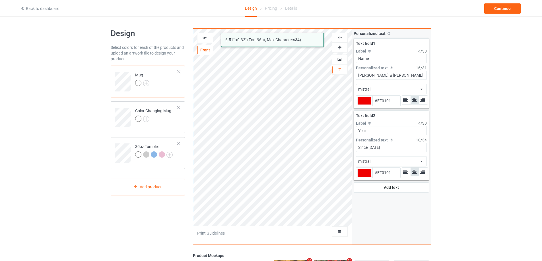
type input "#ef0101"
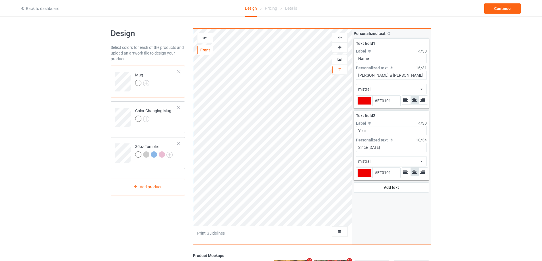
type input "#ef0101"
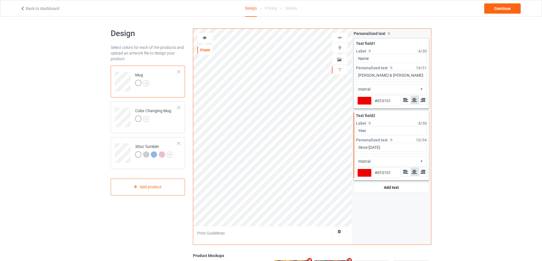
type input "#ef0101"
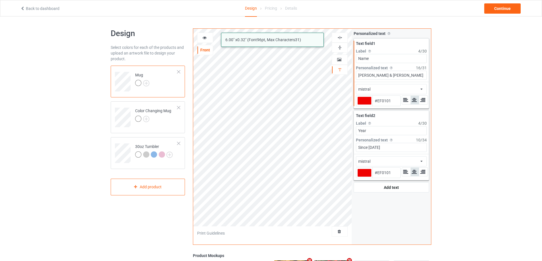
type input "#ef0101"
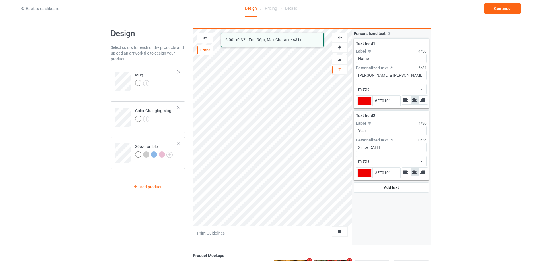
type input "#ef0101"
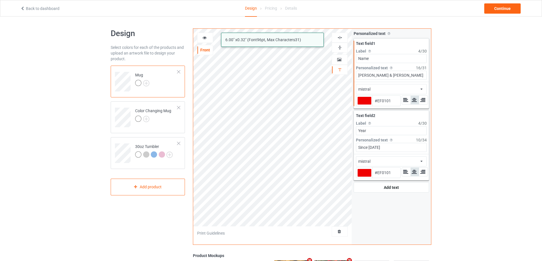
type input "#ef0101"
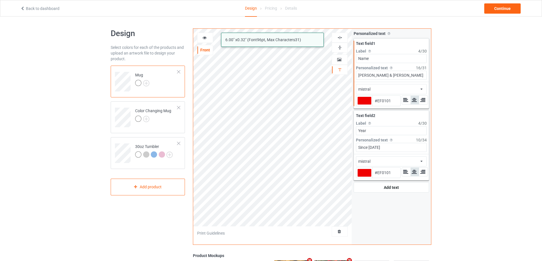
type input "#ef0101"
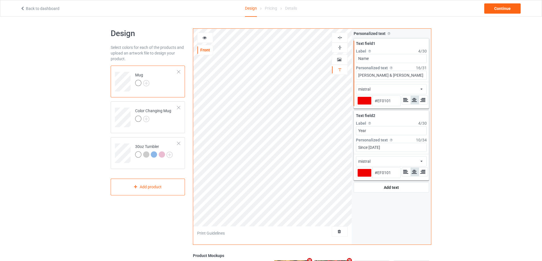
type input "#ef0101"
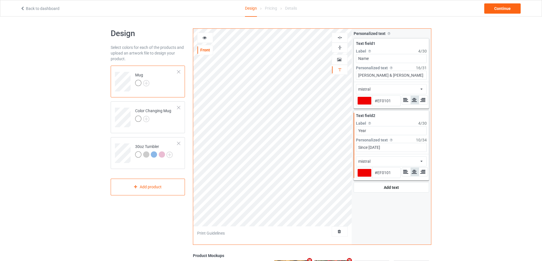
type input "#ef0101"
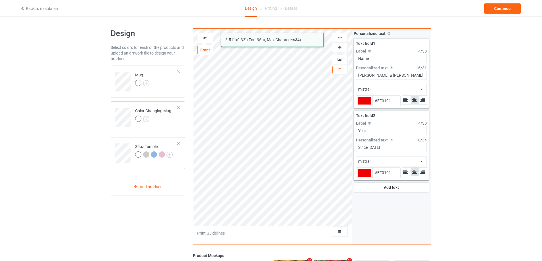
type input "#ef0101"
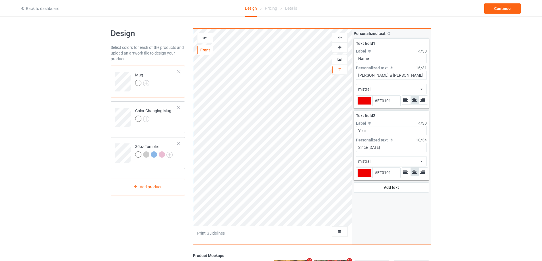
type input "#ef0101"
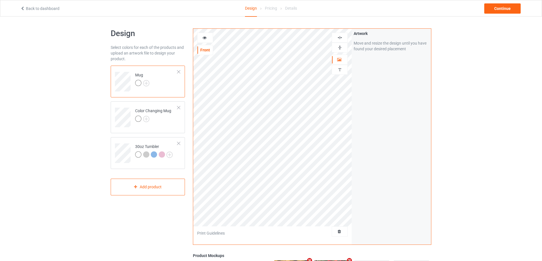
click at [205, 38] on icon at bounding box center [204, 37] width 5 height 4
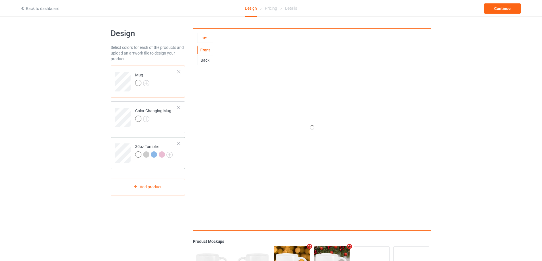
click at [131, 142] on td at bounding box center [123, 152] width 17 height 24
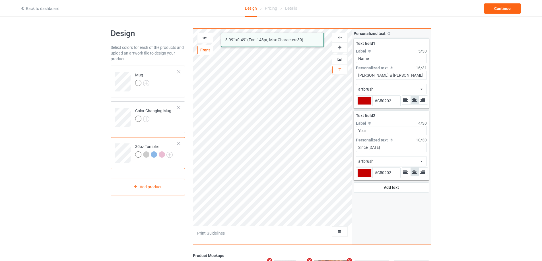
type input "#c50202"
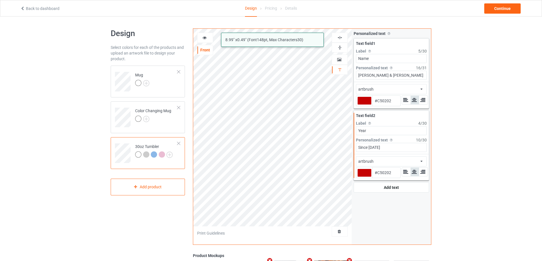
type input "#c50202"
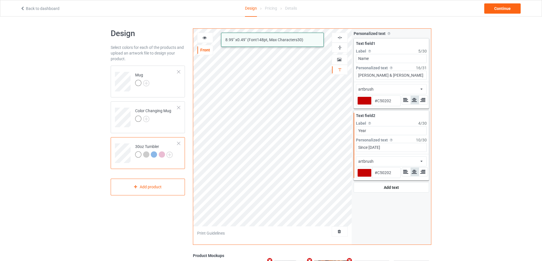
type input "#c50202"
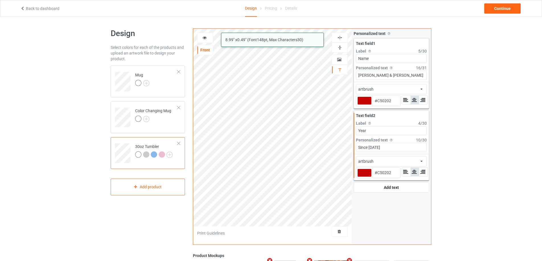
type input "#c50202"
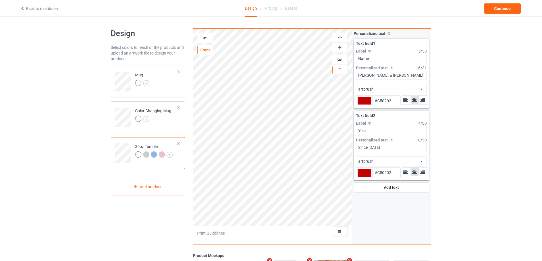
type input "#c50202"
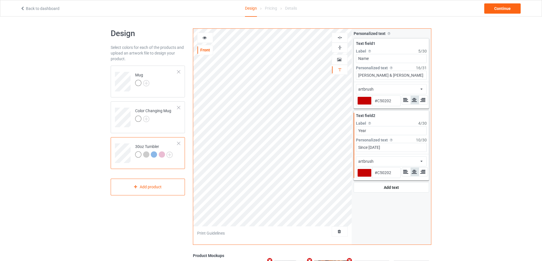
type input "#c50202"
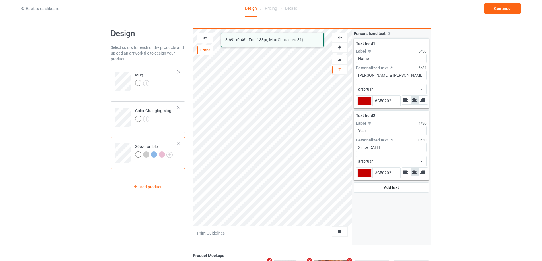
type input "#c50202"
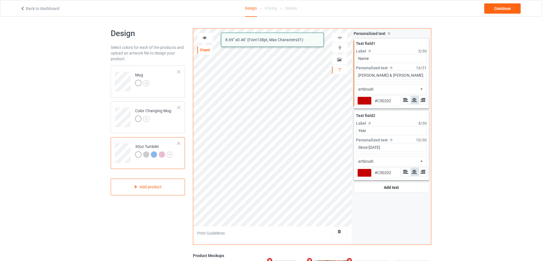
type input "#c50202"
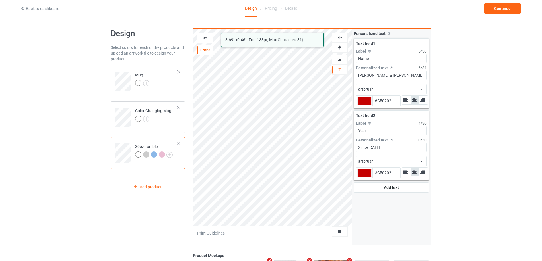
type input "#c50202"
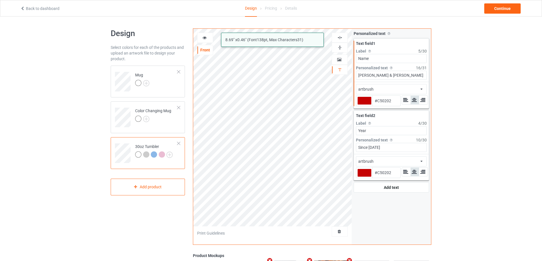
type input "#c50202"
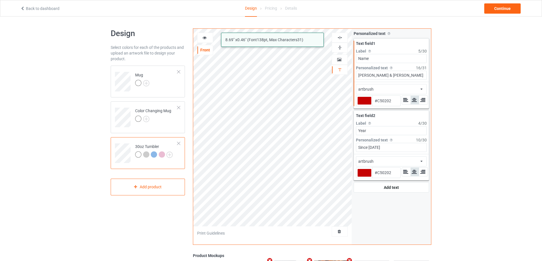
type input "#c50202"
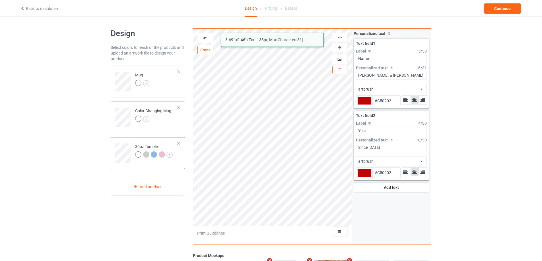
type input "#c50202"
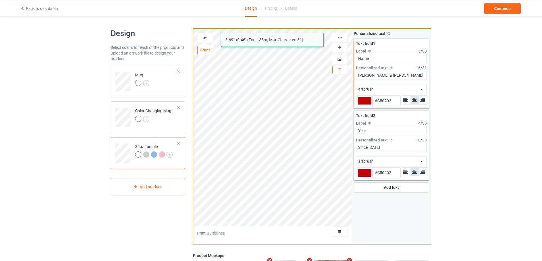
type input "#c50202"
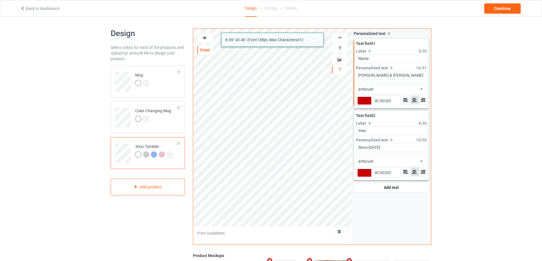
type input "#c50202"
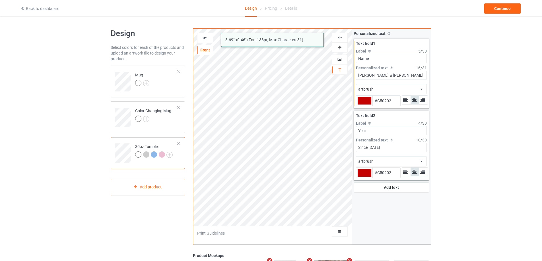
type input "#c50202"
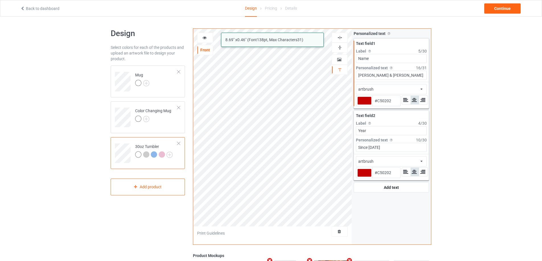
type input "#c50202"
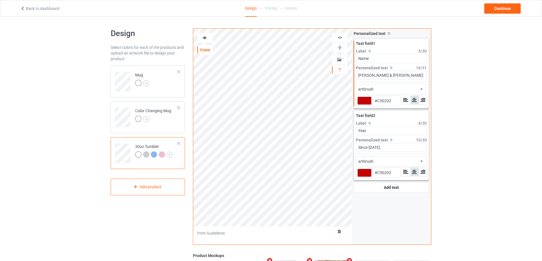
type input "#c50202"
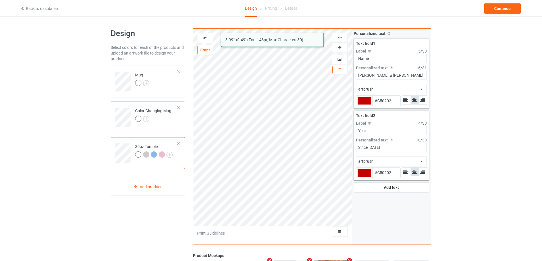
type input "#c50202"
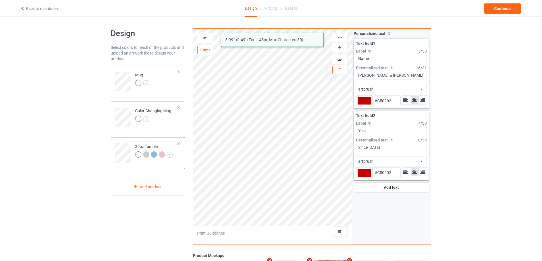
type input "#c50202"
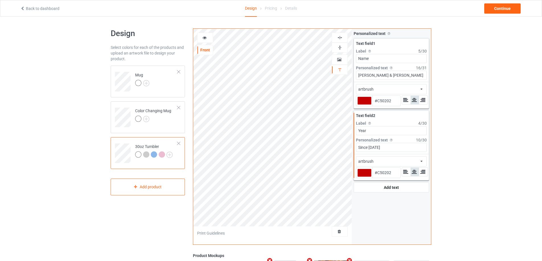
click at [205, 37] on icon at bounding box center [204, 37] width 5 height 4
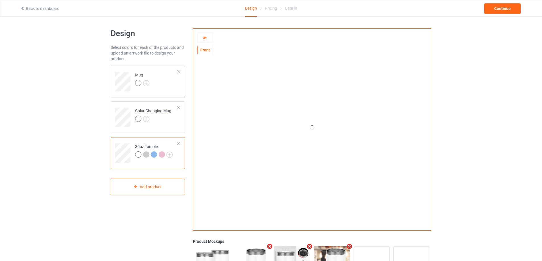
click at [171, 82] on td "Mug" at bounding box center [156, 80] width 49 height 24
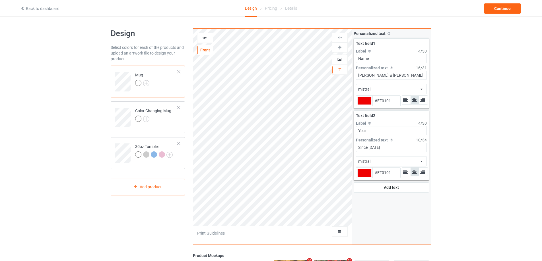
click at [205, 37] on icon at bounding box center [204, 37] width 5 height 4
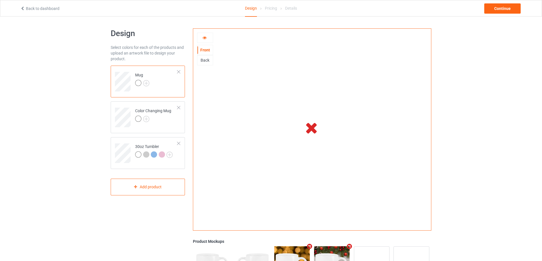
click at [209, 37] on div at bounding box center [204, 38] width 15 height 6
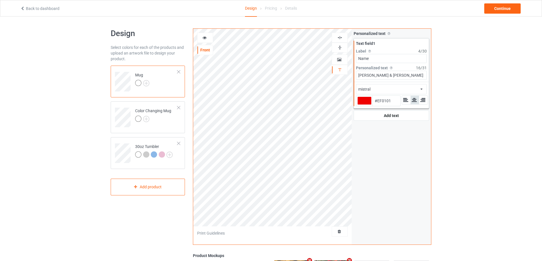
click at [364, 100] on div at bounding box center [364, 101] width 14 height 8
click at [364, 105] on input "#ef0101" at bounding box center [364, 109] width 14 height 8
click at [205, 38] on icon at bounding box center [204, 37] width 5 height 4
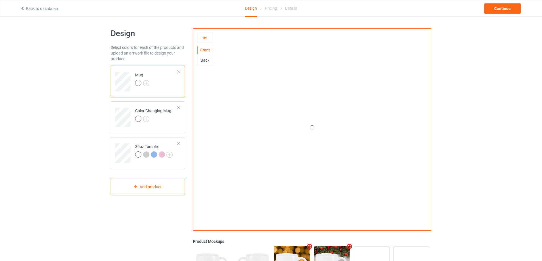
click at [204, 38] on icon at bounding box center [204, 37] width 5 height 4
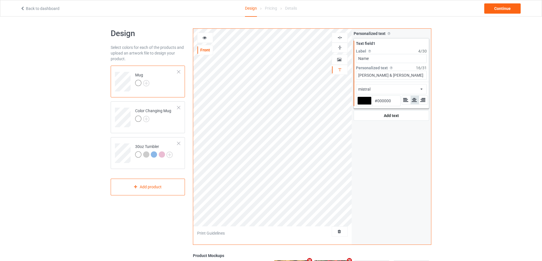
click at [204, 38] on icon at bounding box center [204, 37] width 5 height 4
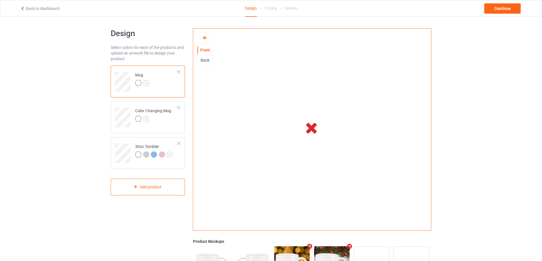
click at [203, 39] on icon at bounding box center [204, 37] width 5 height 4
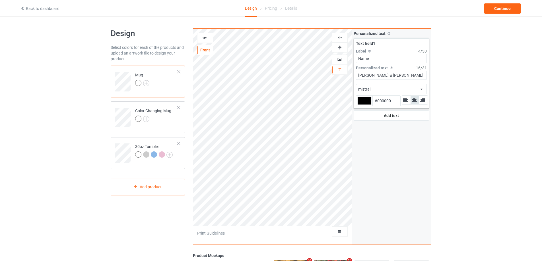
click at [203, 39] on icon at bounding box center [204, 37] width 5 height 4
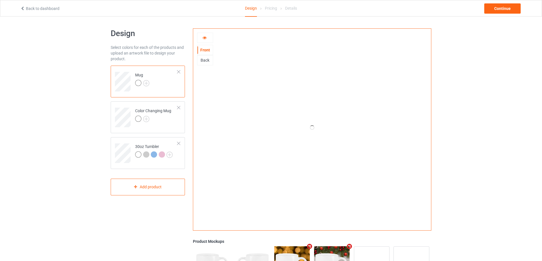
click at [121, 137] on div "Mug Color Changing Mug 30oz Tumbler" at bounding box center [148, 118] width 74 height 104
click at [121, 143] on td at bounding box center [123, 152] width 17 height 24
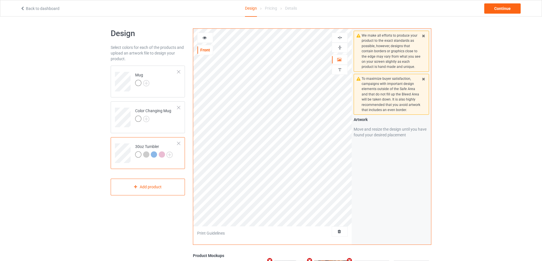
click at [205, 36] on icon at bounding box center [204, 37] width 5 height 4
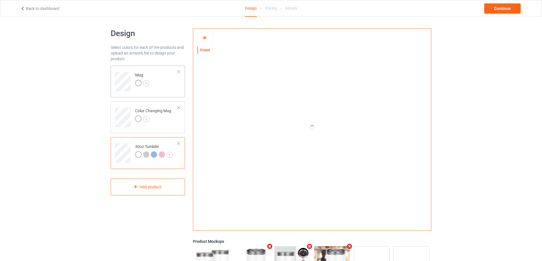
click at [156, 79] on td "Mug" at bounding box center [156, 80] width 49 height 24
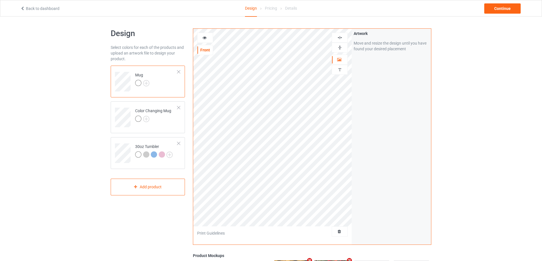
click at [202, 39] on div at bounding box center [204, 38] width 15 height 6
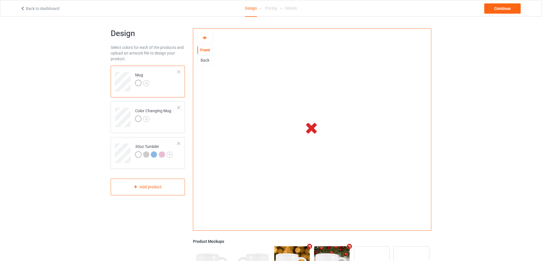
click at [204, 38] on icon at bounding box center [204, 37] width 5 height 4
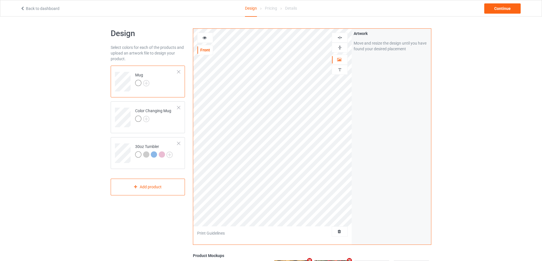
click at [204, 38] on icon at bounding box center [204, 37] width 5 height 4
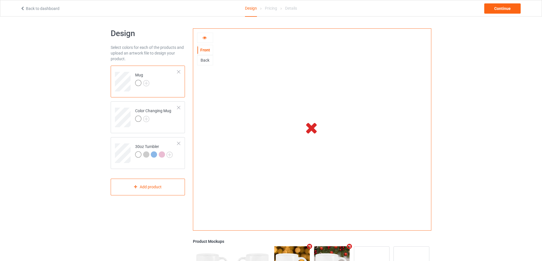
click at [205, 38] on icon at bounding box center [204, 37] width 5 height 4
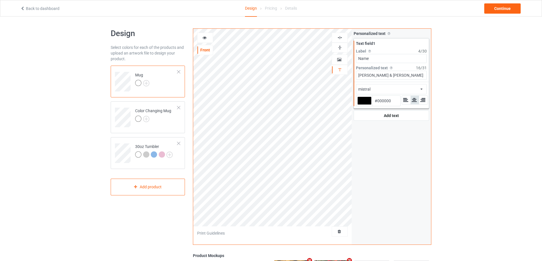
click at [364, 101] on div at bounding box center [364, 101] width 14 height 8
click at [364, 105] on input "#000000" at bounding box center [364, 109] width 14 height 8
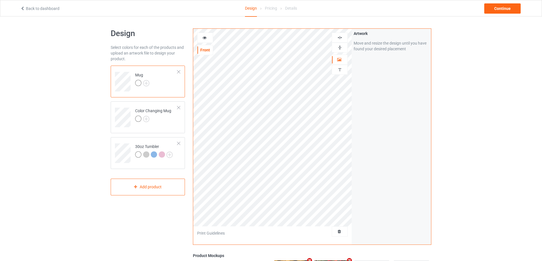
click at [207, 37] on icon at bounding box center [204, 37] width 5 height 4
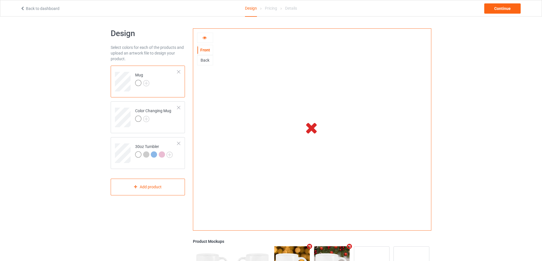
click at [204, 39] on icon at bounding box center [204, 37] width 5 height 4
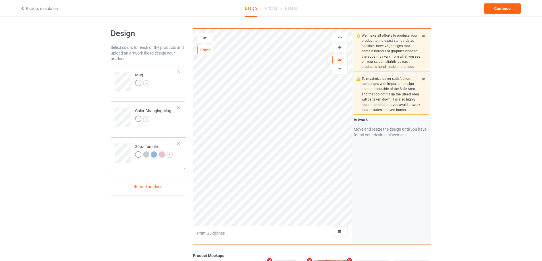
click at [206, 36] on icon at bounding box center [204, 37] width 5 height 4
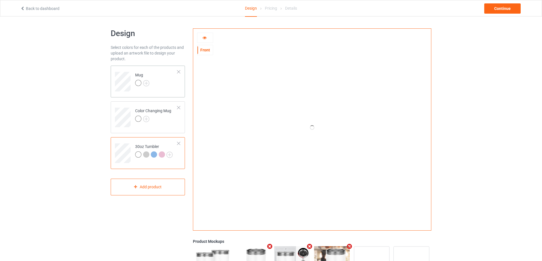
click at [172, 86] on td "Mug" at bounding box center [156, 80] width 49 height 24
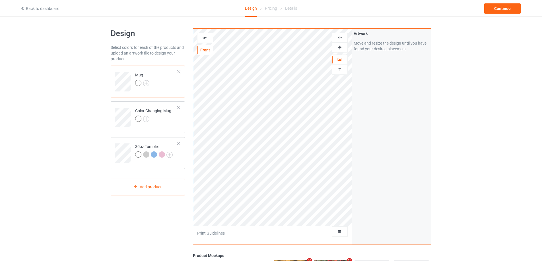
click at [205, 39] on icon at bounding box center [204, 37] width 5 height 4
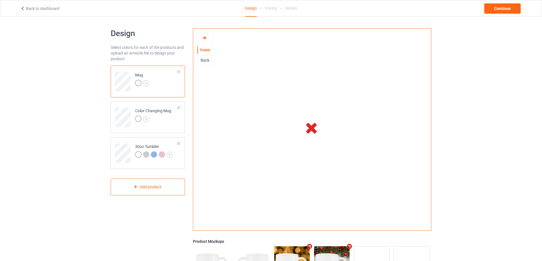
click at [206, 37] on icon at bounding box center [204, 37] width 5 height 4
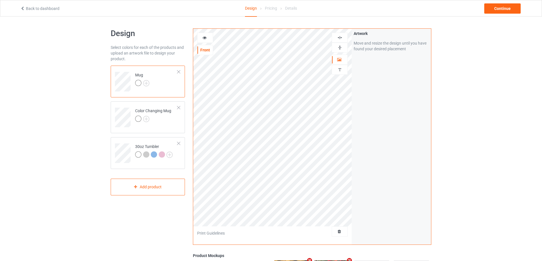
click at [206, 39] on icon at bounding box center [204, 37] width 5 height 4
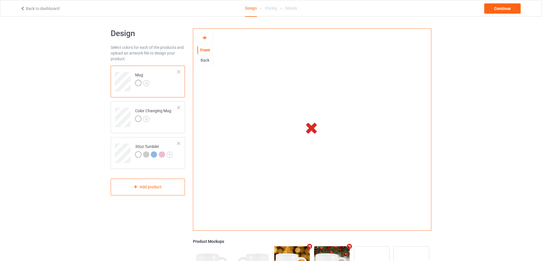
click at [205, 38] on icon at bounding box center [204, 37] width 5 height 4
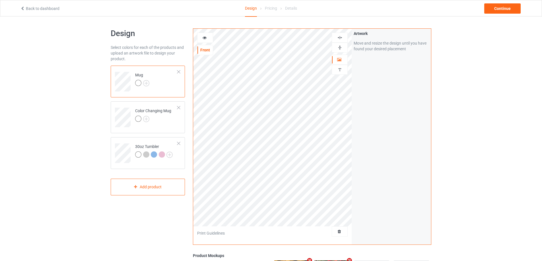
click at [205, 38] on icon at bounding box center [204, 37] width 5 height 4
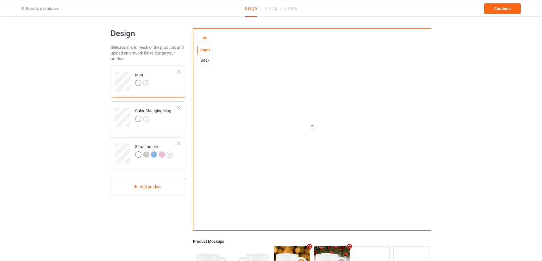
click at [201, 37] on div at bounding box center [204, 38] width 15 height 6
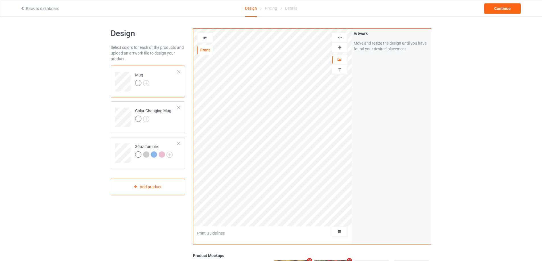
click at [206, 37] on icon at bounding box center [204, 37] width 5 height 4
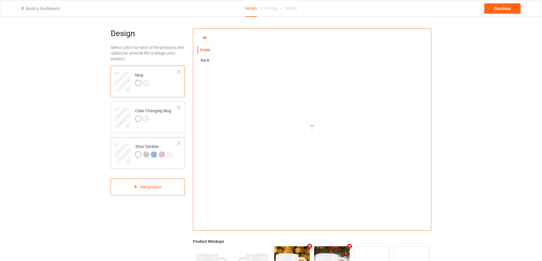
click at [126, 142] on td at bounding box center [123, 152] width 17 height 24
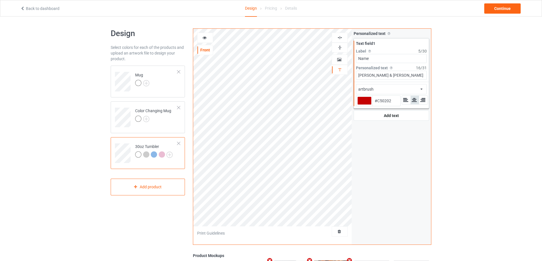
click at [203, 38] on icon at bounding box center [204, 37] width 5 height 4
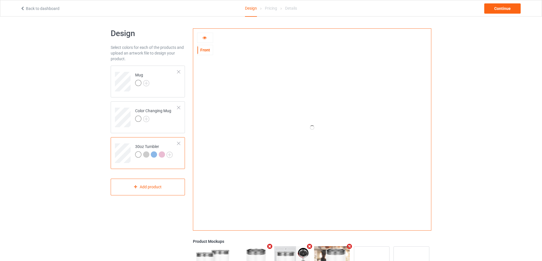
click at [207, 38] on icon at bounding box center [204, 37] width 5 height 4
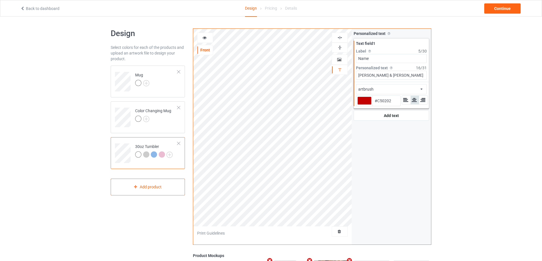
click at [203, 37] on icon at bounding box center [204, 37] width 5 height 4
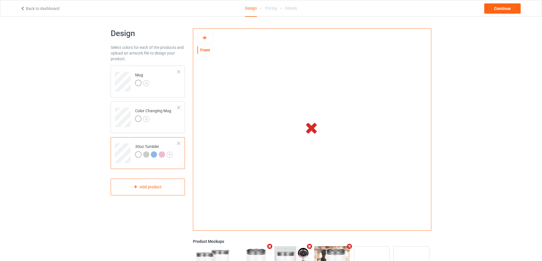
click at [205, 36] on icon at bounding box center [204, 37] width 5 height 4
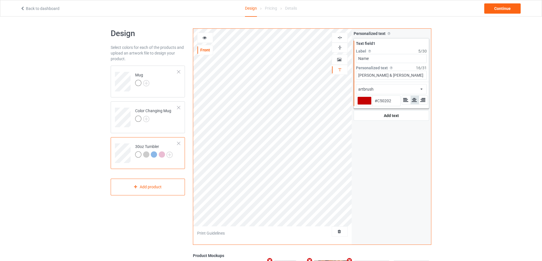
click at [205, 38] on icon at bounding box center [204, 37] width 5 height 4
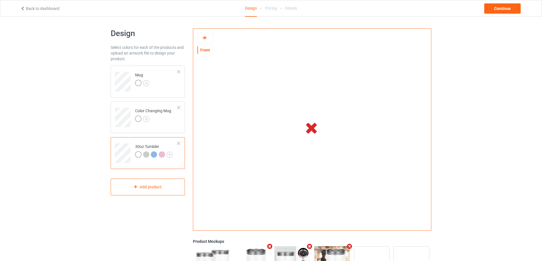
click at [204, 38] on icon at bounding box center [204, 37] width 5 height 4
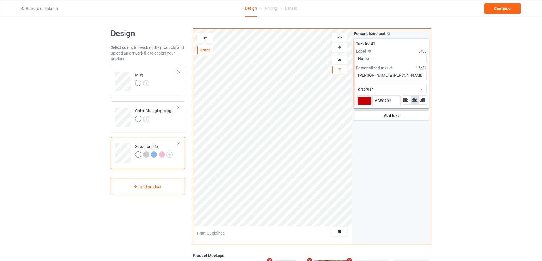
click at [205, 39] on icon at bounding box center [204, 37] width 5 height 4
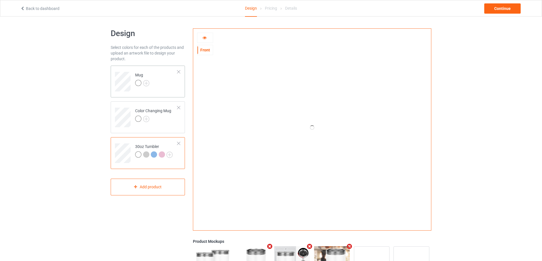
click at [164, 84] on td "Mug" at bounding box center [156, 80] width 49 height 24
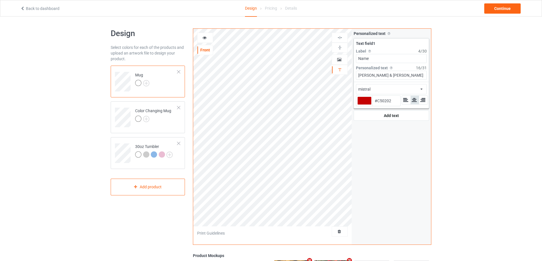
click at [203, 34] on div at bounding box center [205, 38] width 16 height 10
click at [204, 37] on icon at bounding box center [204, 37] width 5 height 4
click at [202, 37] on icon at bounding box center [204, 37] width 5 height 4
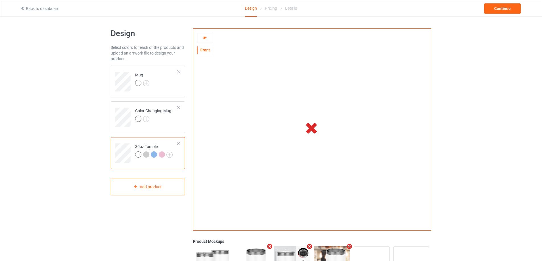
click at [206, 35] on div at bounding box center [205, 38] width 16 height 10
click at [202, 38] on icon at bounding box center [204, 37] width 5 height 4
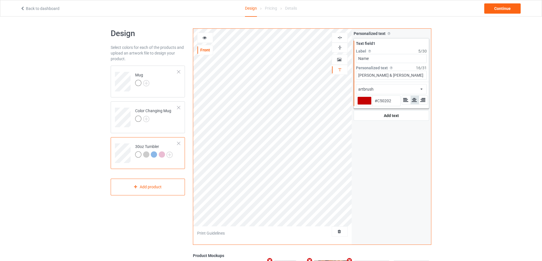
click at [203, 37] on icon at bounding box center [204, 37] width 5 height 4
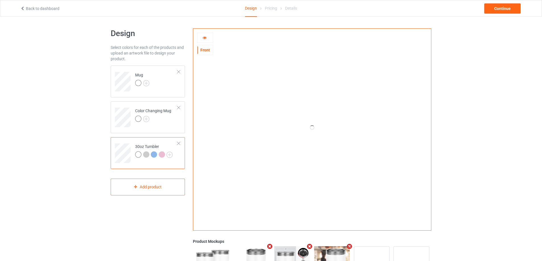
click at [203, 37] on icon at bounding box center [204, 37] width 5 height 4
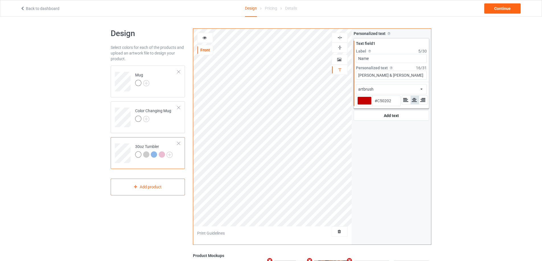
click at [204, 37] on icon at bounding box center [204, 37] width 5 height 4
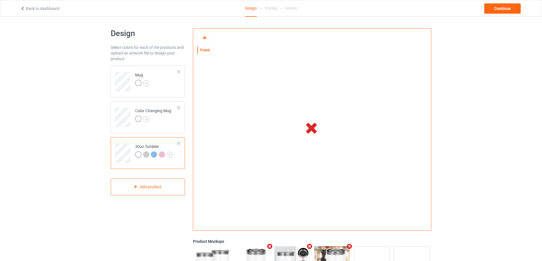
click at [203, 36] on icon at bounding box center [204, 37] width 5 height 4
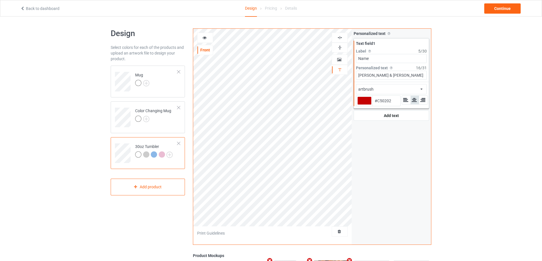
click at [206, 37] on icon at bounding box center [204, 37] width 5 height 4
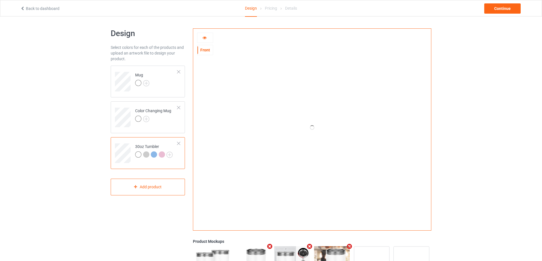
click at [206, 37] on icon at bounding box center [204, 37] width 5 height 4
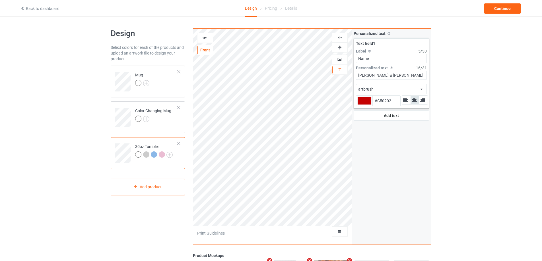
click at [206, 37] on icon at bounding box center [204, 37] width 5 height 4
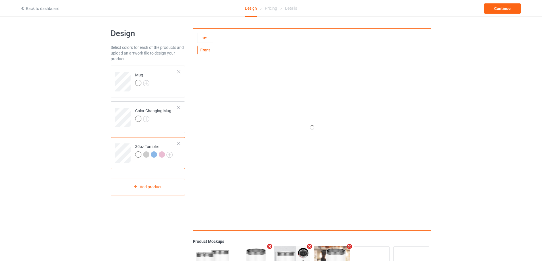
click at [201, 39] on div at bounding box center [204, 38] width 15 height 6
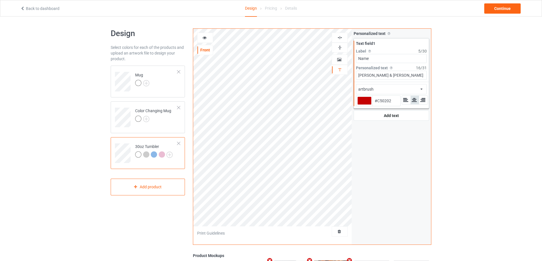
click at [202, 39] on div at bounding box center [204, 38] width 15 height 6
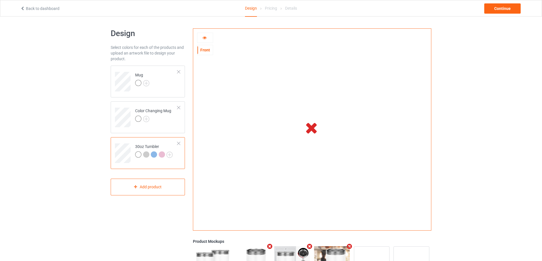
click at [205, 38] on icon at bounding box center [204, 37] width 5 height 4
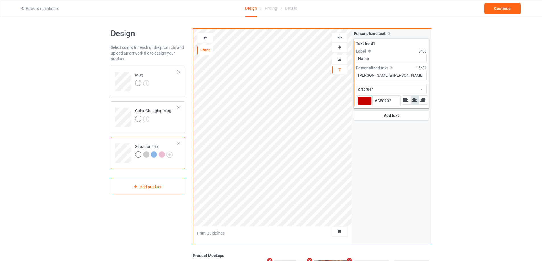
click at [205, 38] on icon at bounding box center [204, 37] width 5 height 4
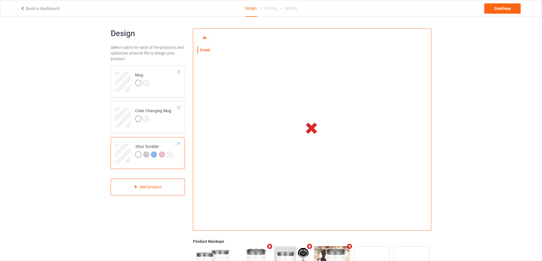
click at [204, 37] on icon at bounding box center [204, 37] width 5 height 4
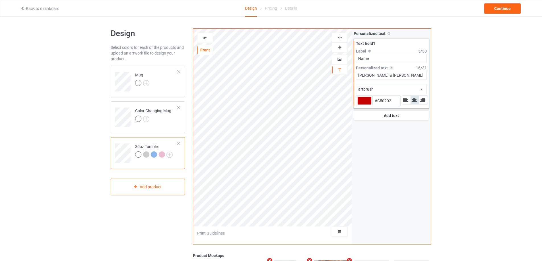
click at [204, 38] on icon at bounding box center [204, 37] width 5 height 4
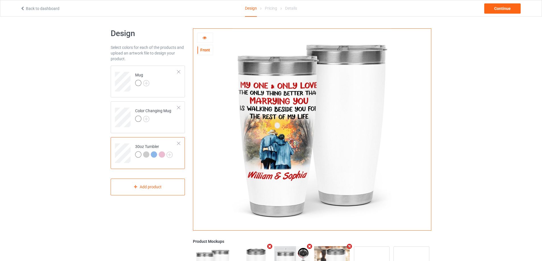
click at [204, 38] on icon at bounding box center [204, 37] width 5 height 4
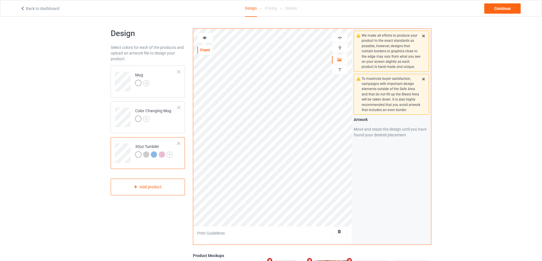
click at [205, 37] on icon at bounding box center [204, 37] width 5 height 4
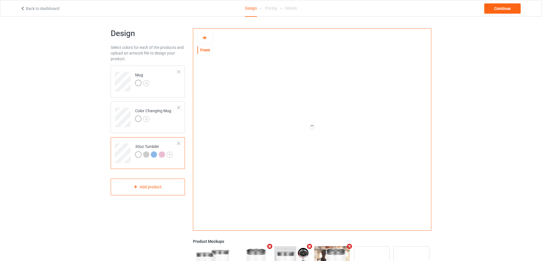
click at [206, 37] on icon at bounding box center [204, 37] width 5 height 4
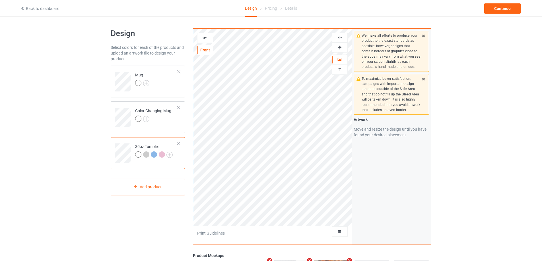
click at [206, 37] on icon at bounding box center [204, 37] width 5 height 4
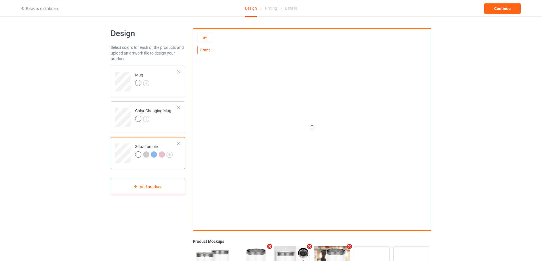
click at [206, 37] on icon at bounding box center [204, 37] width 5 height 4
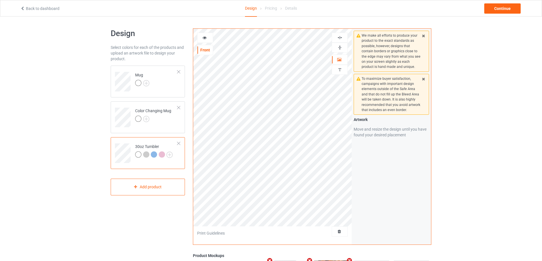
click at [206, 37] on icon at bounding box center [204, 37] width 5 height 4
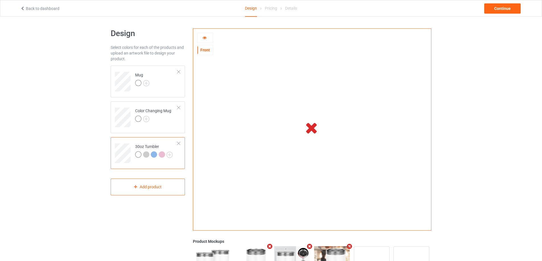
click at [204, 39] on icon at bounding box center [204, 37] width 5 height 4
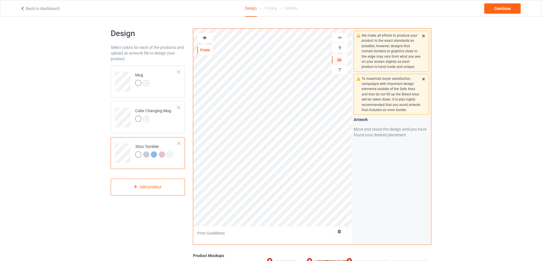
click at [204, 39] on icon at bounding box center [204, 37] width 5 height 4
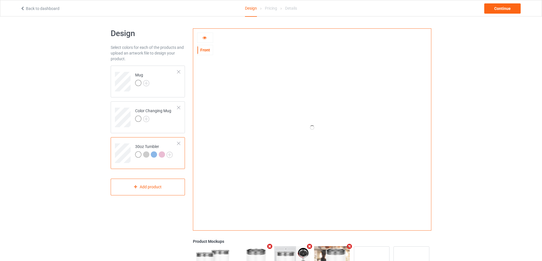
click at [203, 36] on icon at bounding box center [204, 37] width 5 height 4
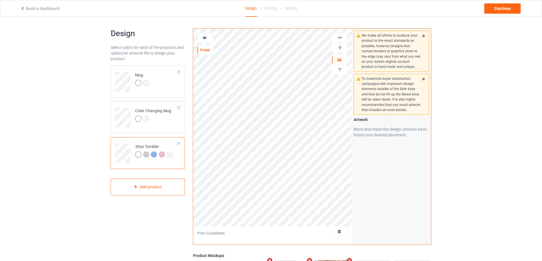
click at [203, 36] on icon at bounding box center [204, 37] width 5 height 4
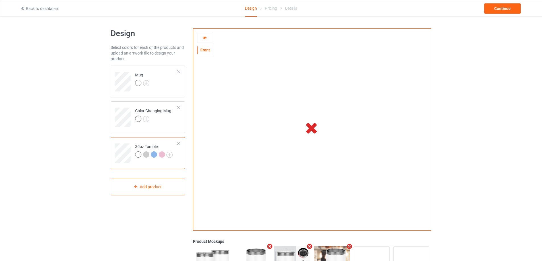
click at [211, 39] on div at bounding box center [204, 38] width 15 height 6
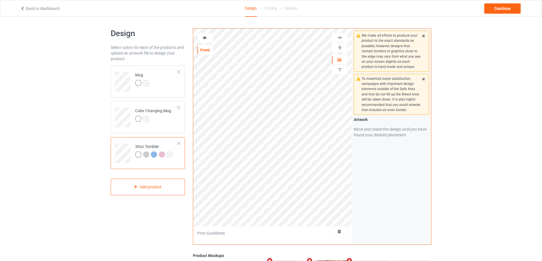
click at [208, 39] on div at bounding box center [204, 38] width 15 height 6
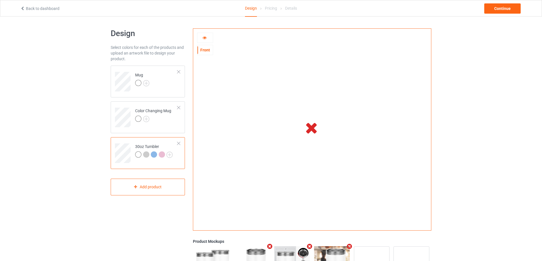
click at [205, 37] on icon at bounding box center [204, 37] width 5 height 4
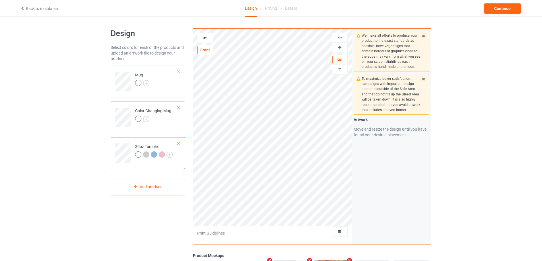
click at [205, 37] on icon at bounding box center [204, 37] width 5 height 4
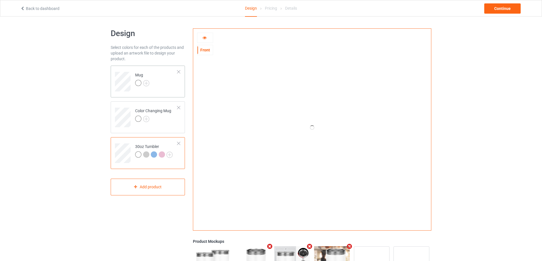
click at [165, 88] on td "Mug" at bounding box center [156, 80] width 49 height 24
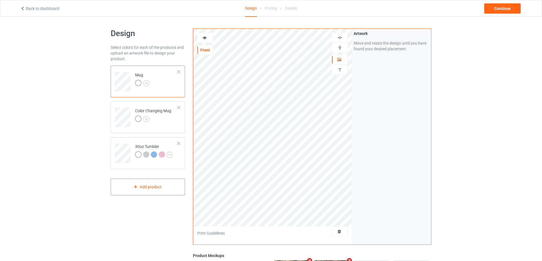
click at [205, 38] on icon at bounding box center [204, 37] width 5 height 4
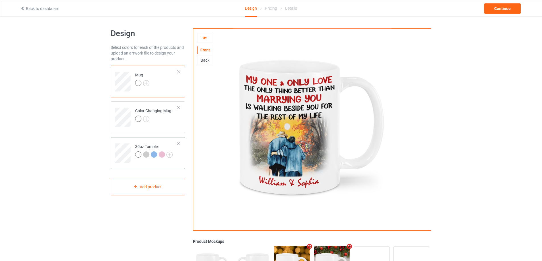
click at [132, 140] on td "30oz Tumbler" at bounding box center [156, 152] width 49 height 24
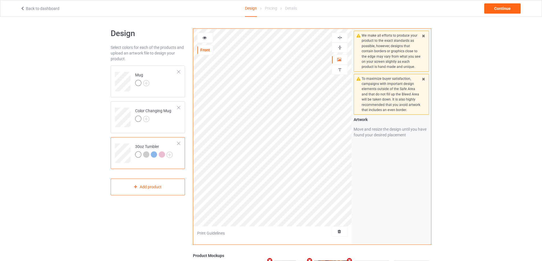
click at [207, 36] on div at bounding box center [204, 38] width 15 height 6
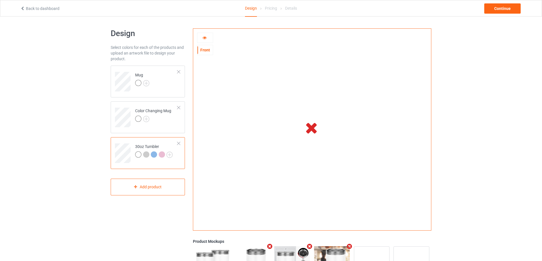
click at [203, 36] on icon at bounding box center [204, 37] width 5 height 4
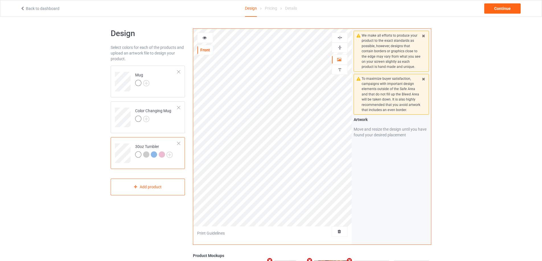
click at [203, 36] on icon at bounding box center [204, 37] width 5 height 4
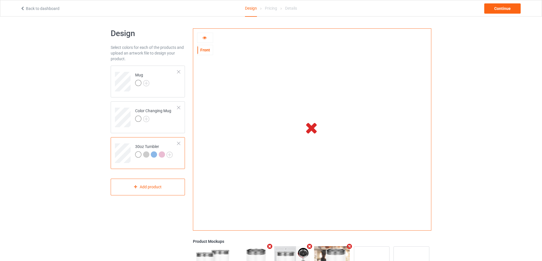
click at [203, 36] on icon at bounding box center [204, 37] width 5 height 4
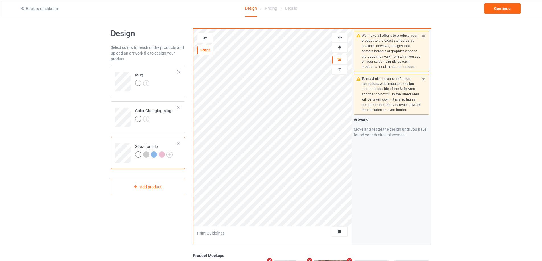
click at [203, 39] on icon at bounding box center [204, 37] width 5 height 4
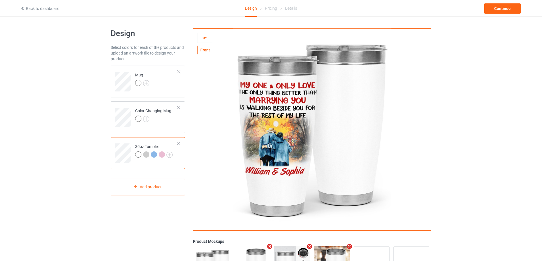
click at [205, 36] on icon at bounding box center [204, 37] width 5 height 4
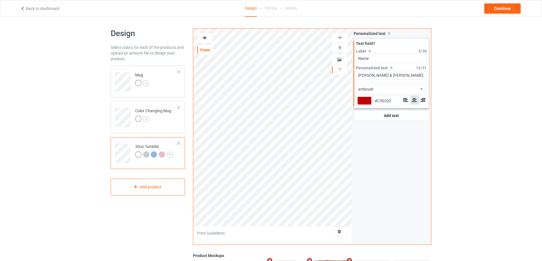
drag, startPoint x: 207, startPoint y: 45, endPoint x: 204, endPoint y: 37, distance: 8.1
click at [204, 37] on icon at bounding box center [204, 37] width 5 height 4
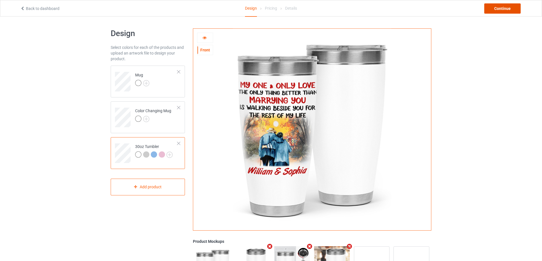
click at [496, 7] on div "Continue" at bounding box center [502, 8] width 36 height 10
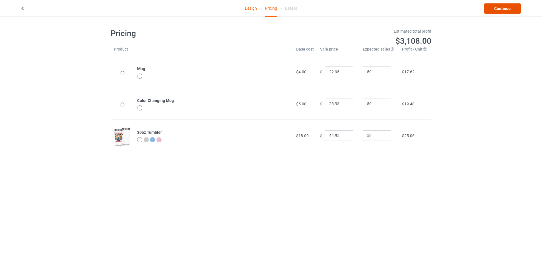
click at [496, 7] on link "Continue" at bounding box center [502, 8] width 36 height 10
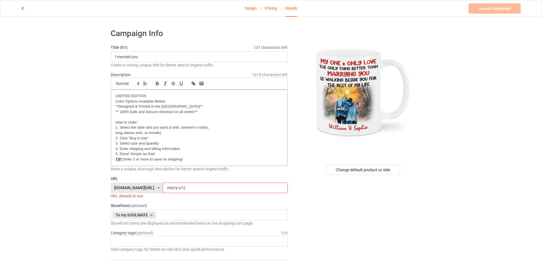
click at [187, 187] on input "marry-u12" at bounding box center [225, 188] width 125 height 11
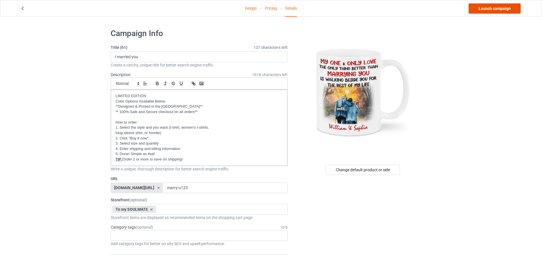
click at [495, 11] on link "Launch campaign" at bounding box center [495, 8] width 52 height 10
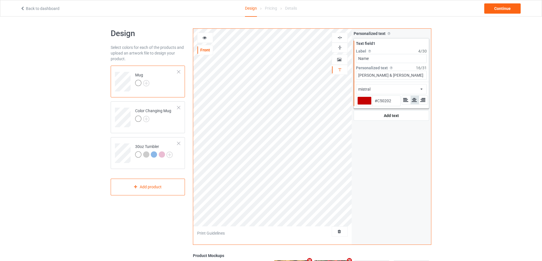
type input "#c50202"
click at [154, 143] on td "30oz Tumbler" at bounding box center [156, 152] width 49 height 24
click at [209, 38] on div at bounding box center [204, 38] width 15 height 6
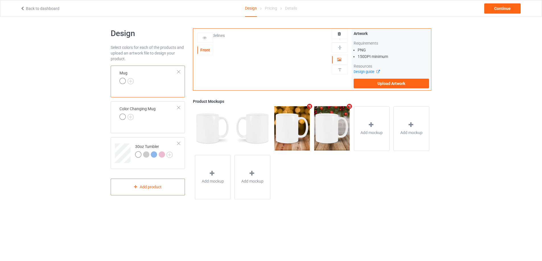
click at [178, 71] on div at bounding box center [179, 72] width 4 height 4
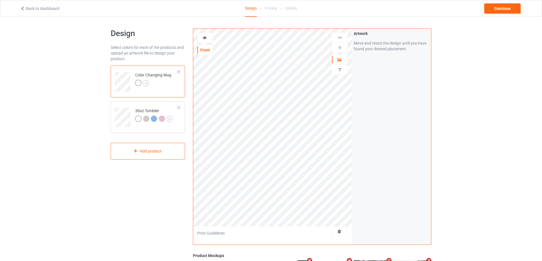
click at [178, 71] on div at bounding box center [179, 72] width 4 height 4
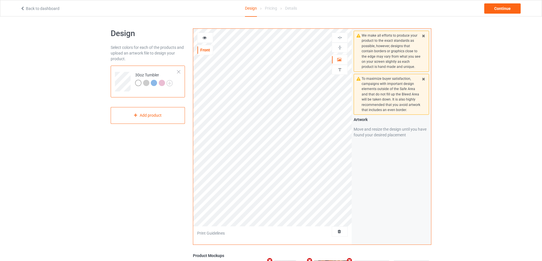
click at [178, 71] on div at bounding box center [179, 72] width 4 height 4
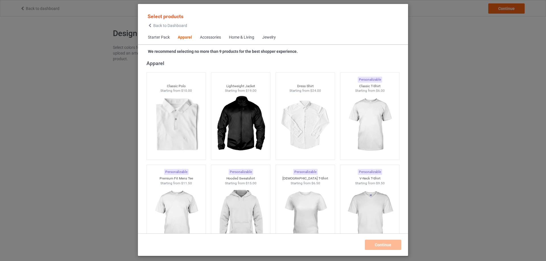
click at [244, 37] on div "Home & Living" at bounding box center [241, 38] width 25 height 6
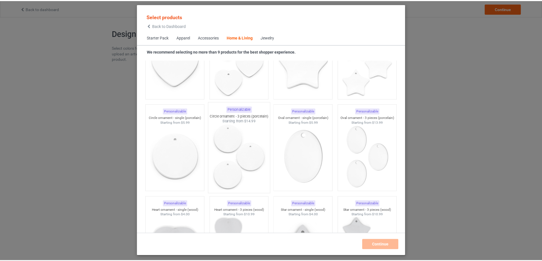
scroll to position [4387, 0]
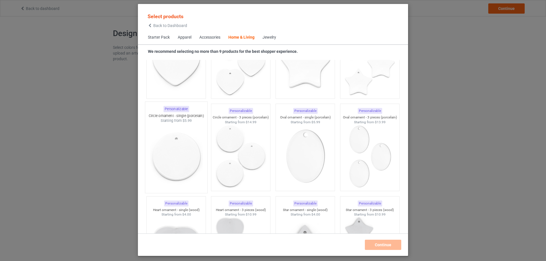
click at [182, 132] on img at bounding box center [175, 156] width 53 height 67
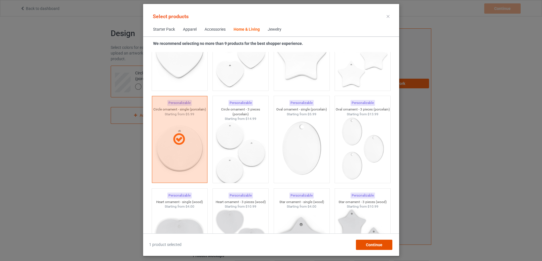
click at [378, 242] on div "Continue" at bounding box center [374, 245] width 36 height 10
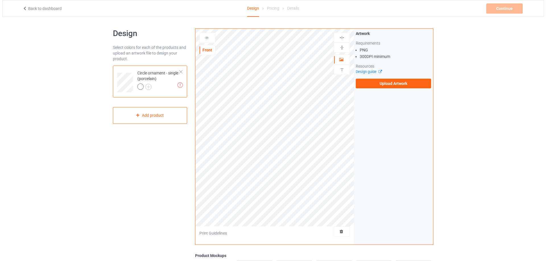
scroll to position [107, 0]
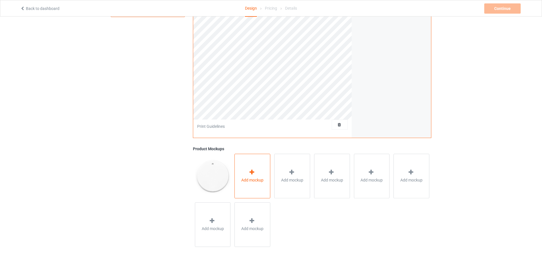
click at [268, 184] on div "Add mockup" at bounding box center [252, 176] width 36 height 45
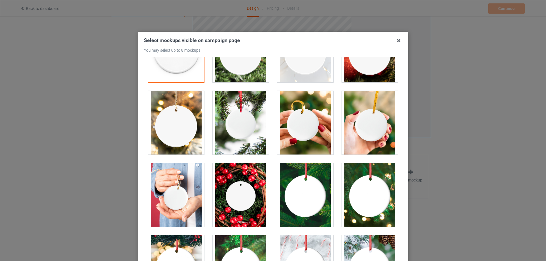
scroll to position [114, 0]
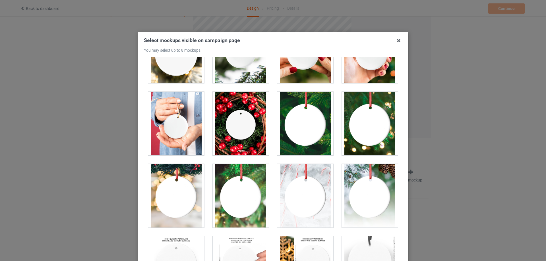
click at [180, 193] on div at bounding box center [176, 196] width 56 height 64
click at [351, 191] on div at bounding box center [370, 196] width 56 height 64
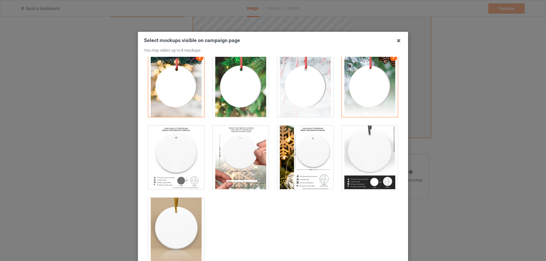
click at [179, 211] on div at bounding box center [176, 230] width 56 height 64
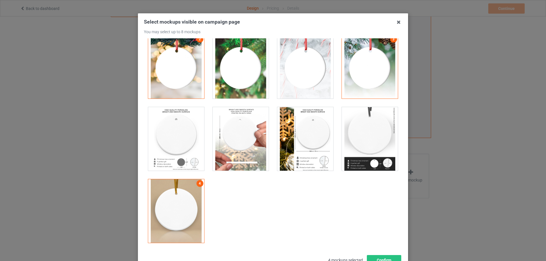
scroll to position [28, 0]
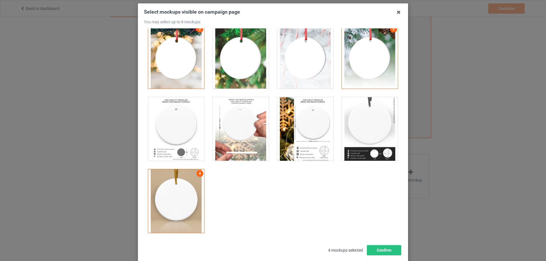
click at [189, 126] on div at bounding box center [176, 129] width 56 height 64
drag, startPoint x: 244, startPoint y: 125, endPoint x: 276, endPoint y: 128, distance: 32.0
click at [245, 125] on div at bounding box center [241, 129] width 56 height 64
click at [306, 129] on div at bounding box center [305, 129] width 56 height 64
click at [363, 128] on div at bounding box center [370, 129] width 56 height 64
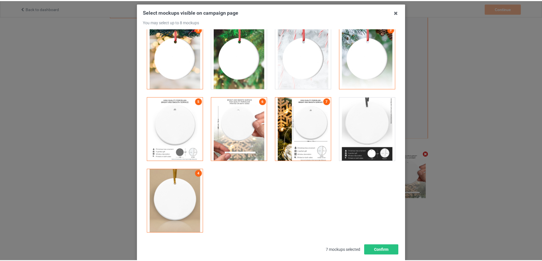
scroll to position [106, 0]
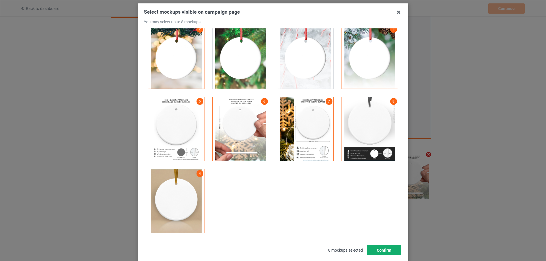
click at [387, 248] on button "Confirm" at bounding box center [384, 251] width 34 height 10
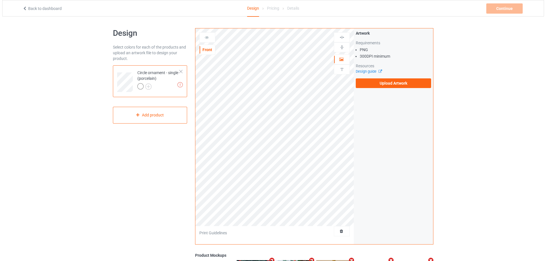
scroll to position [0, 0]
click at [391, 86] on label "Upload Artwork" at bounding box center [391, 84] width 75 height 10
click at [0, 0] on input "Upload Artwork" at bounding box center [0, 0] width 0 height 0
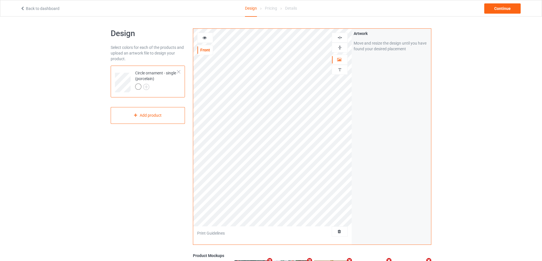
click at [341, 38] on img at bounding box center [339, 37] width 5 height 5
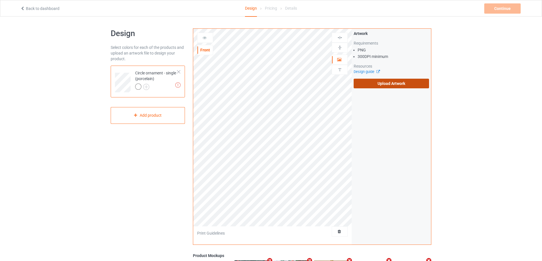
click at [368, 83] on label "Upload Artwork" at bounding box center [391, 84] width 75 height 10
click at [0, 0] on input "Upload Artwork" at bounding box center [0, 0] width 0 height 0
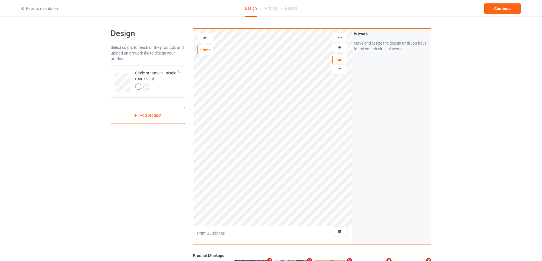
click at [339, 37] on img at bounding box center [339, 37] width 5 height 5
click at [204, 37] on icon at bounding box center [204, 37] width 5 height 4
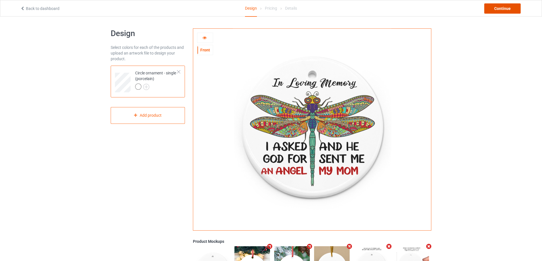
click at [507, 8] on div "Continue" at bounding box center [502, 8] width 36 height 10
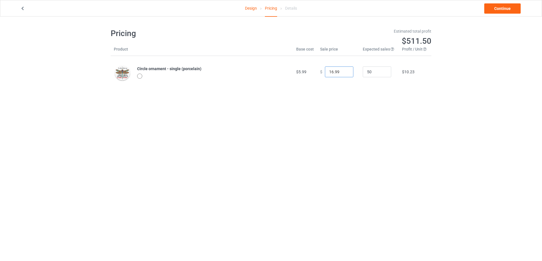
drag, startPoint x: 338, startPoint y: 72, endPoint x: 294, endPoint y: 63, distance: 45.0
click at [300, 70] on tr "Circle ornament - single (porcelain) $5.99 $ 16.99 50 $10.23" at bounding box center [271, 72] width 321 height 32
drag, startPoint x: 341, startPoint y: 72, endPoint x: 309, endPoint y: 69, distance: 32.9
click at [325, 72] on input "20.99" at bounding box center [339, 72] width 28 height 11
drag, startPoint x: 340, startPoint y: 71, endPoint x: 290, endPoint y: 70, distance: 49.5
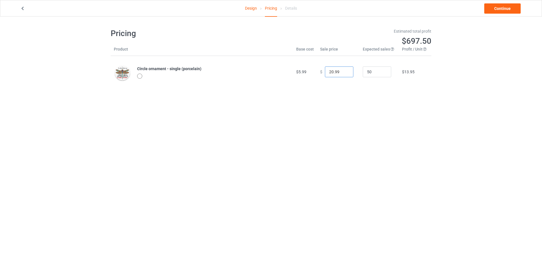
click at [292, 71] on tr "Circle ornament - single (porcelain) $5.99 $ 20.99 50 $13.95" at bounding box center [271, 72] width 321 height 32
type input "24.95"
click at [515, 11] on link "Continue" at bounding box center [502, 8] width 36 height 10
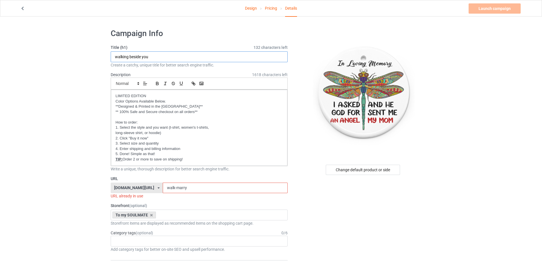
drag, startPoint x: 161, startPoint y: 58, endPoint x: 100, endPoint y: 54, distance: 61.0
type input "My mom"
drag, startPoint x: 196, startPoint y: 189, endPoint x: 117, endPoint y: 187, distance: 78.8
click at [117, 187] on div "[DOMAIN_NAME][URL] [DOMAIN_NAME][URL] [DOMAIN_NAME][URL] [DOMAIN_NAME][URL] [DO…" at bounding box center [199, 188] width 177 height 11
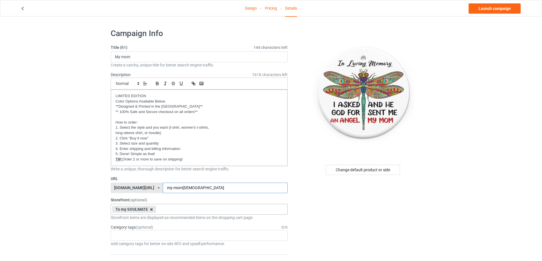
type input "my-mom[DEMOGRAPHIC_DATA]"
click at [152, 209] on icon at bounding box center [151, 210] width 3 height 4
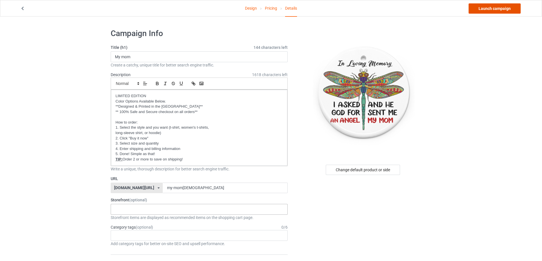
click at [508, 11] on link "Launch campaign" at bounding box center [495, 8] width 52 height 10
